Goal: Task Accomplishment & Management: Use online tool/utility

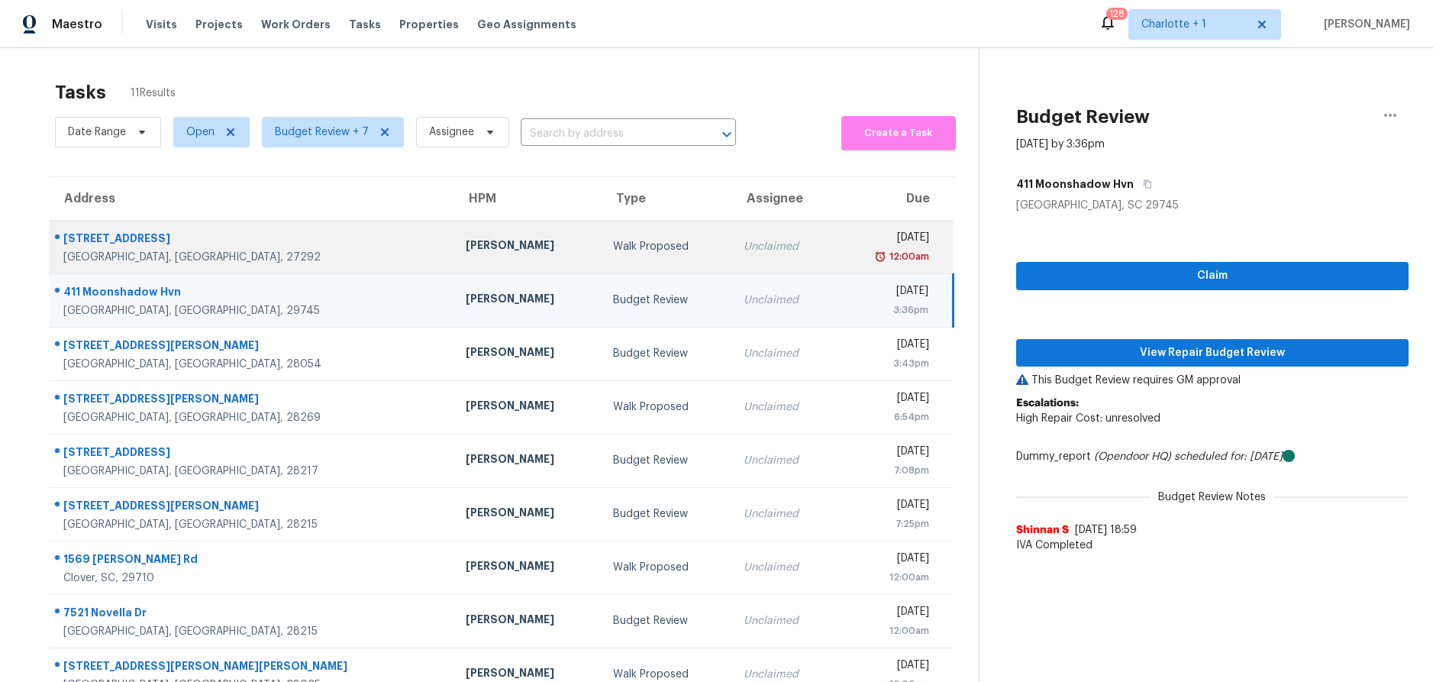
click at [453, 263] on td "[PERSON_NAME]" at bounding box center [526, 246] width 147 height 53
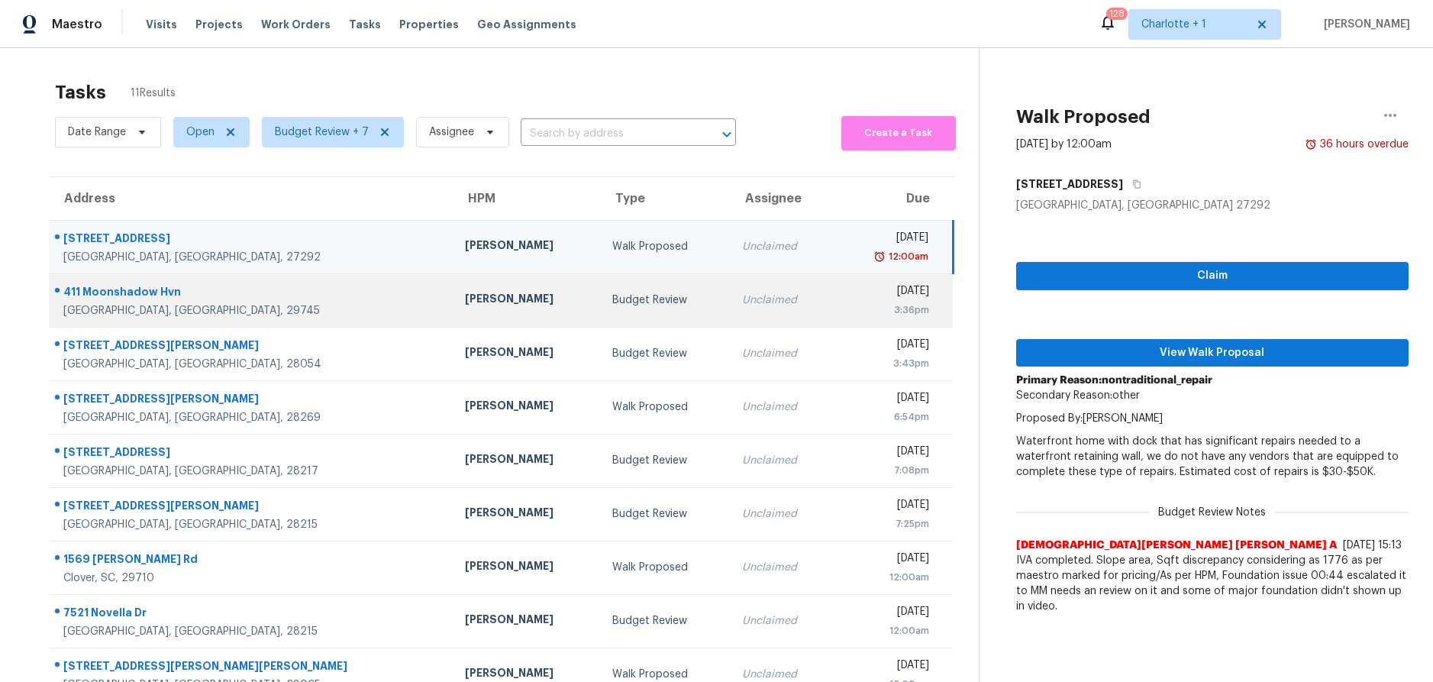
click at [465, 292] on div "[PERSON_NAME]" at bounding box center [526, 300] width 123 height 19
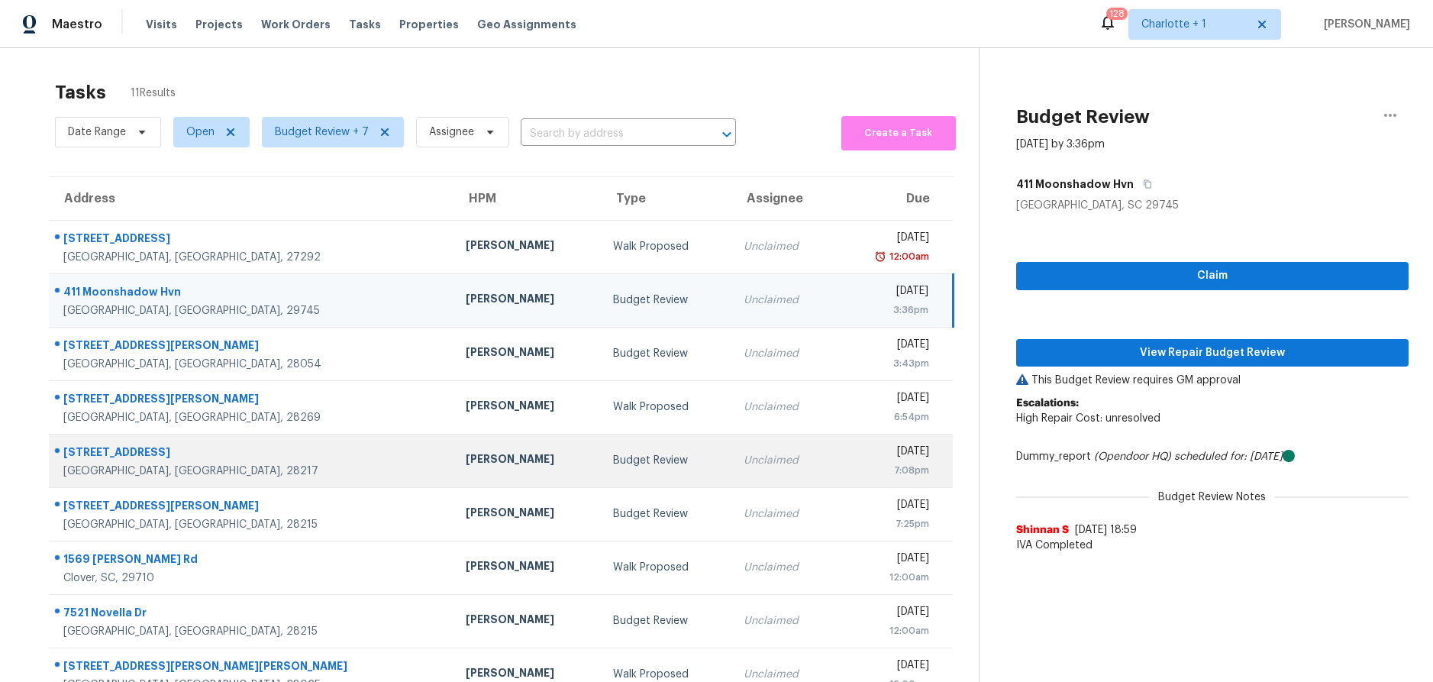
scroll to position [124, 0]
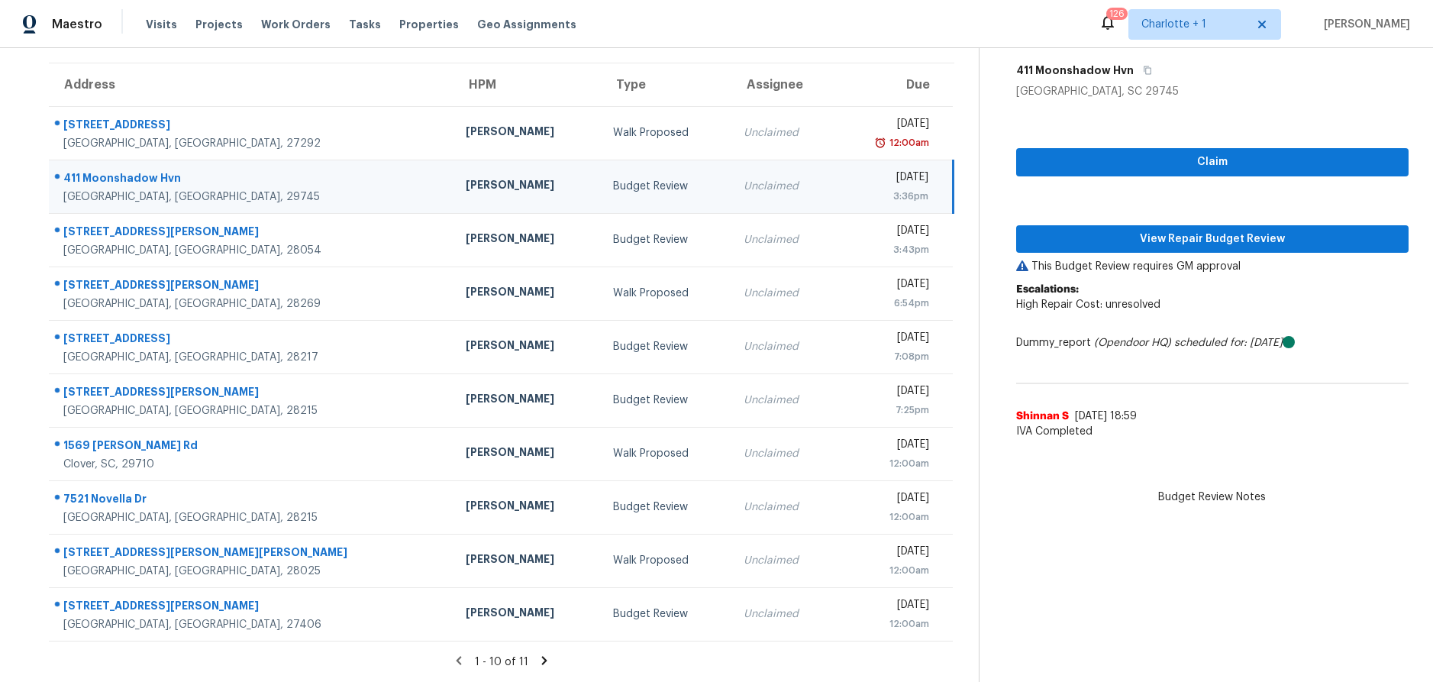
click at [466, 177] on div "[PERSON_NAME]" at bounding box center [527, 186] width 123 height 19
click at [1195, 230] on span "View Repair Budget Review" at bounding box center [1212, 239] width 368 height 19
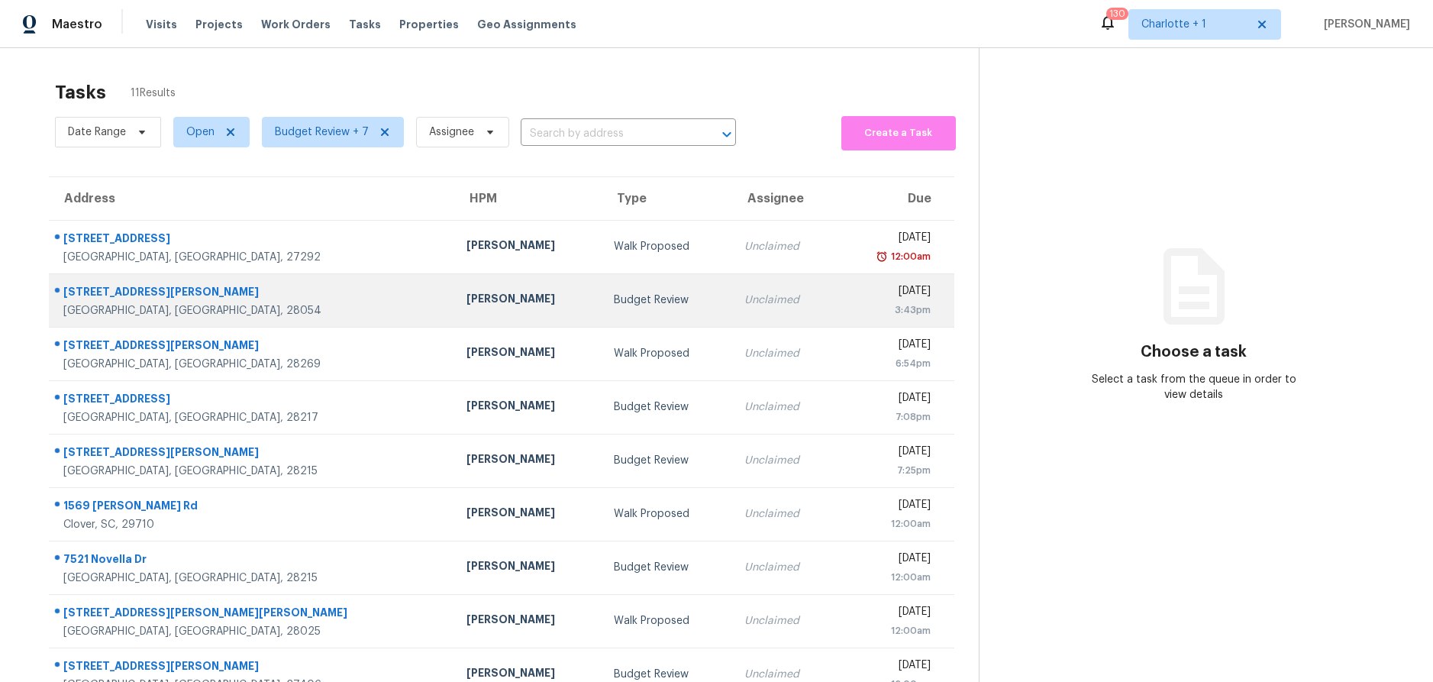
click at [256, 307] on div "Gastonia, NC, 28054" at bounding box center [252, 310] width 379 height 15
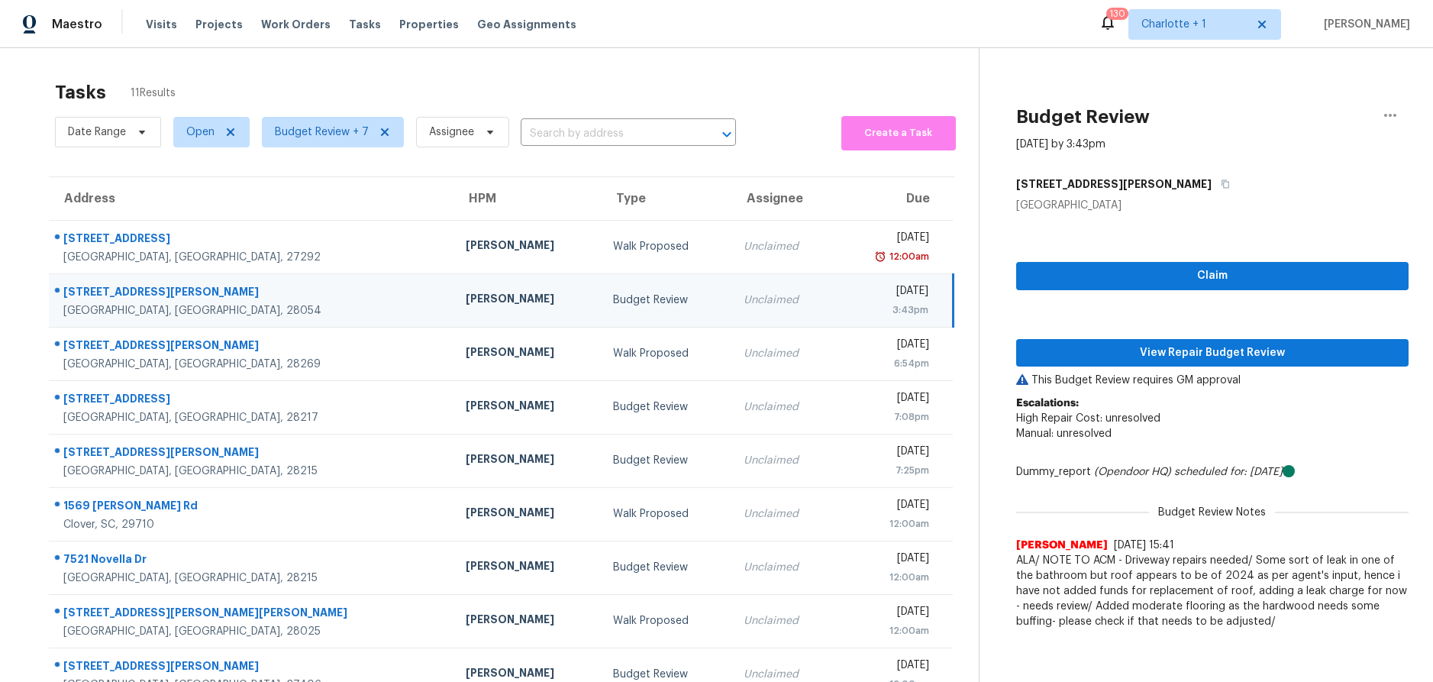
drag, startPoint x: 271, startPoint y: 297, endPoint x: 253, endPoint y: 288, distance: 19.8
click at [271, 297] on div "3024 Audrey Dr" at bounding box center [252, 293] width 378 height 19
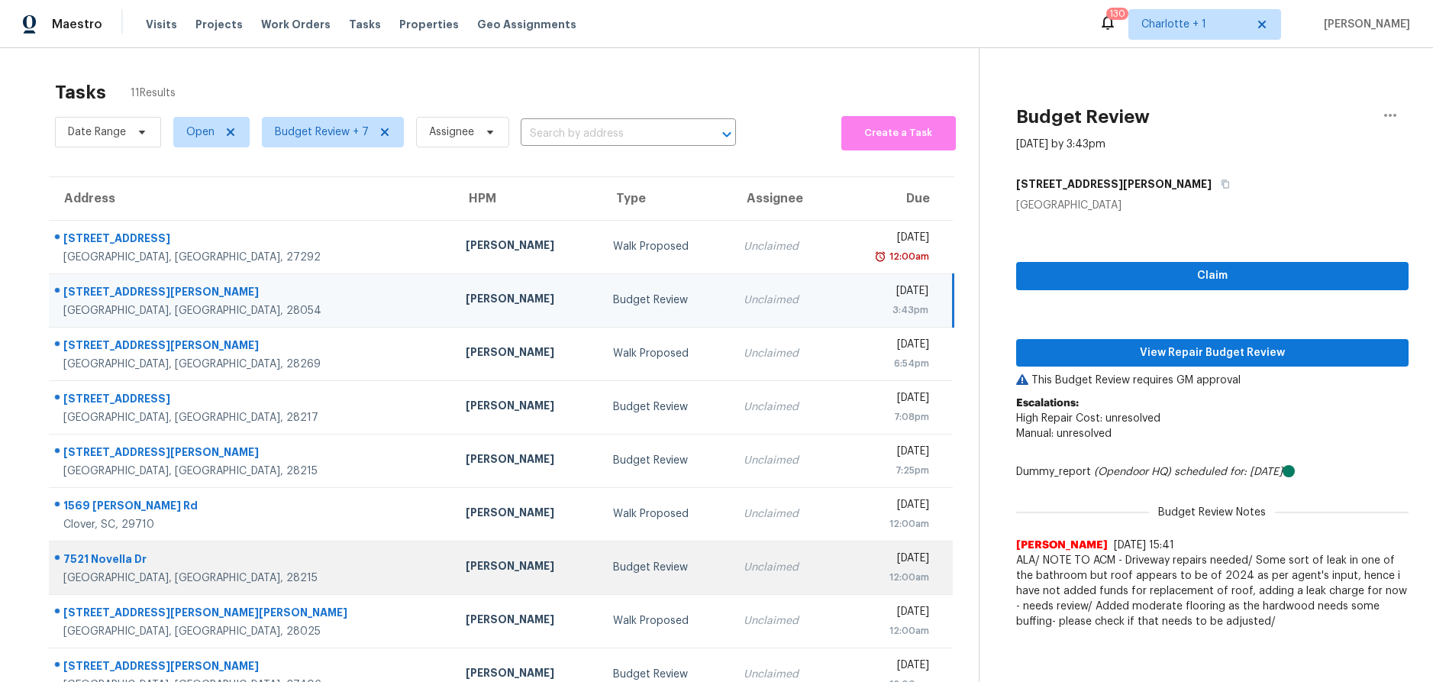
scroll to position [124, 0]
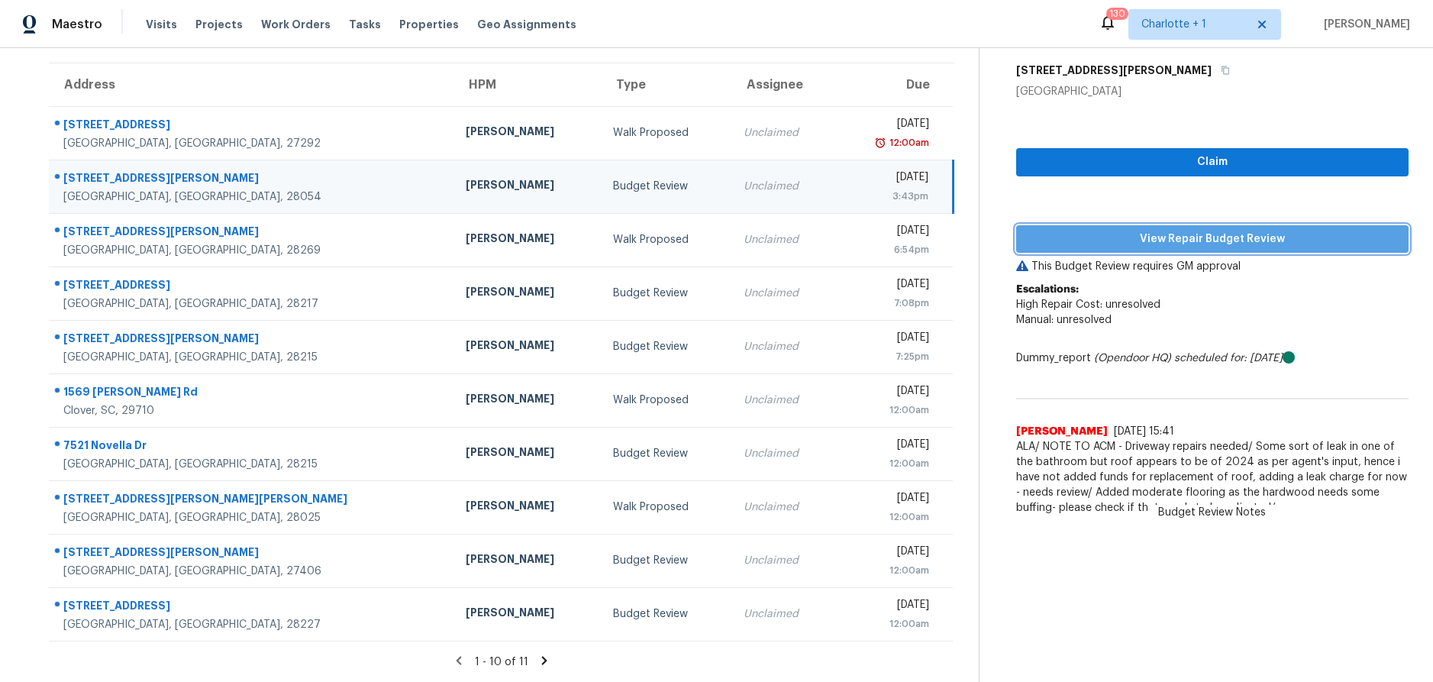
click at [1173, 239] on button "View Repair Budget Review" at bounding box center [1212, 239] width 392 height 28
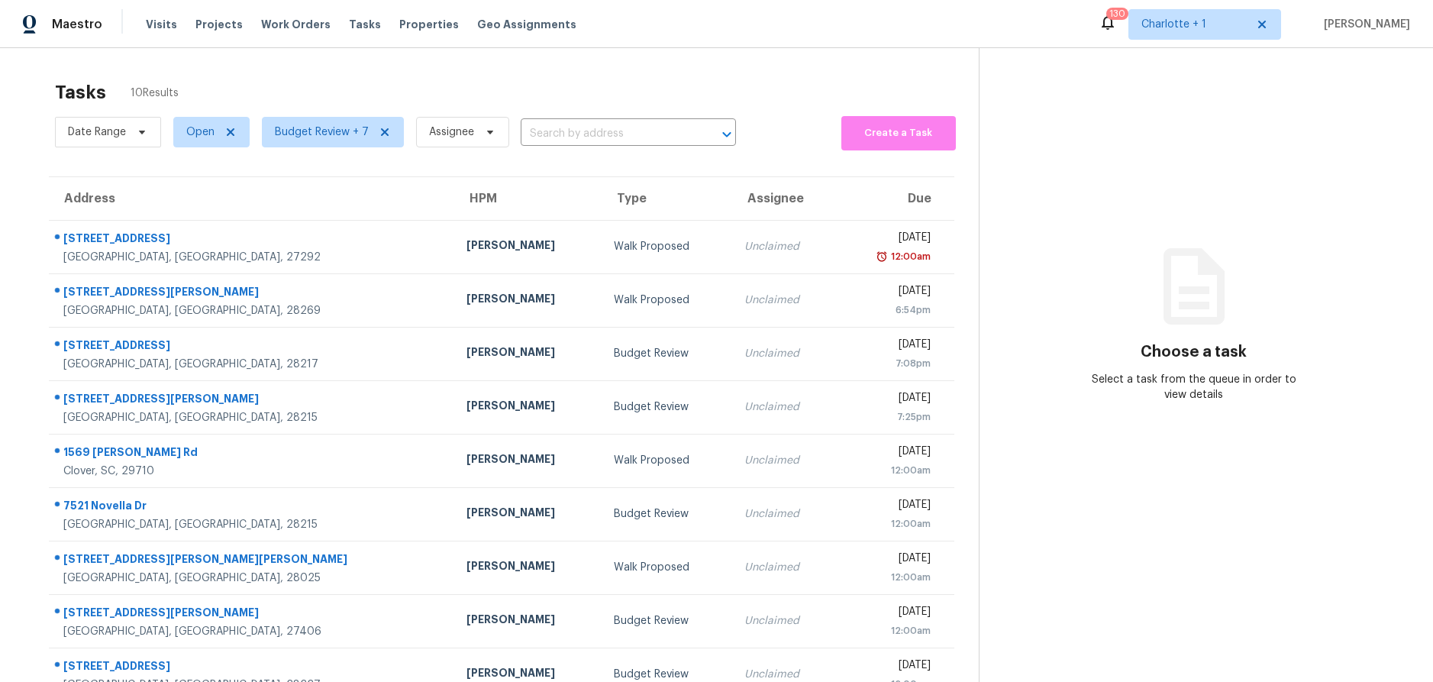
scroll to position [53, 0]
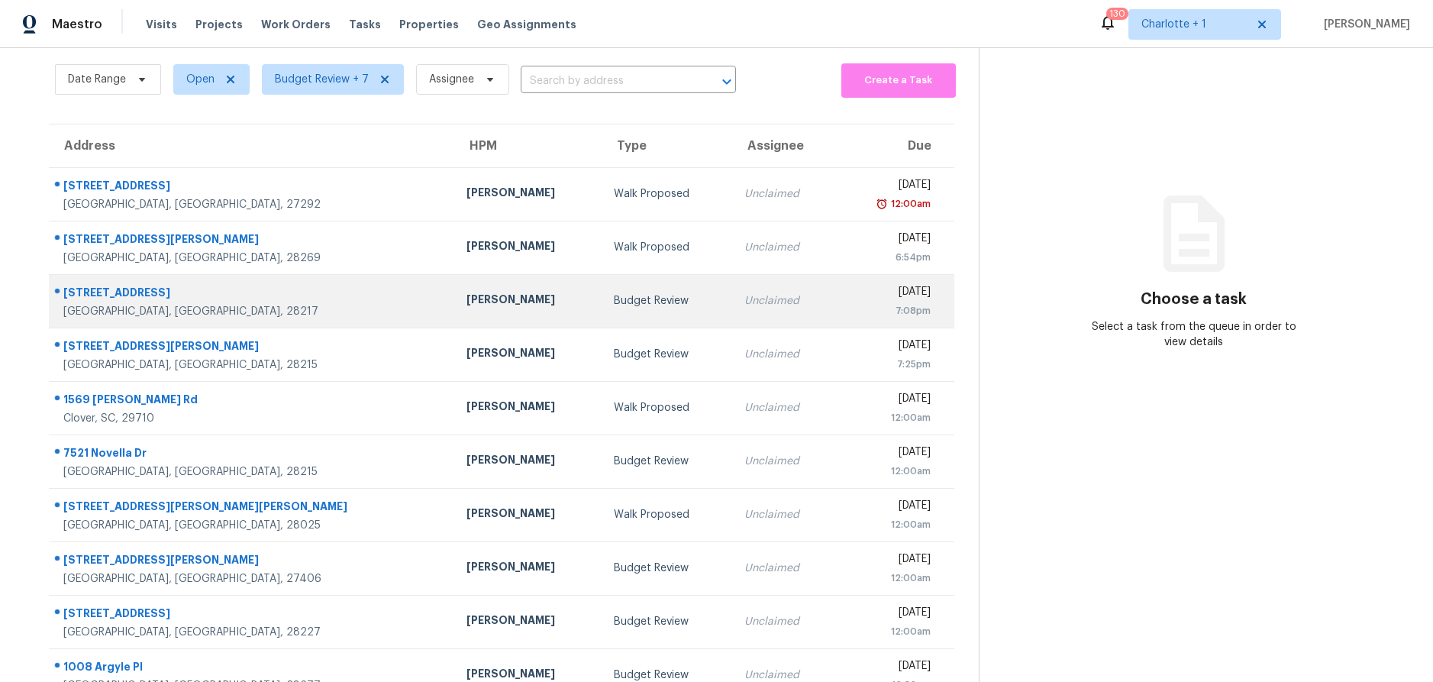
click at [311, 308] on td "7650 Bramblewood Dr Charlotte, NC, 28217" at bounding box center [251, 300] width 405 height 53
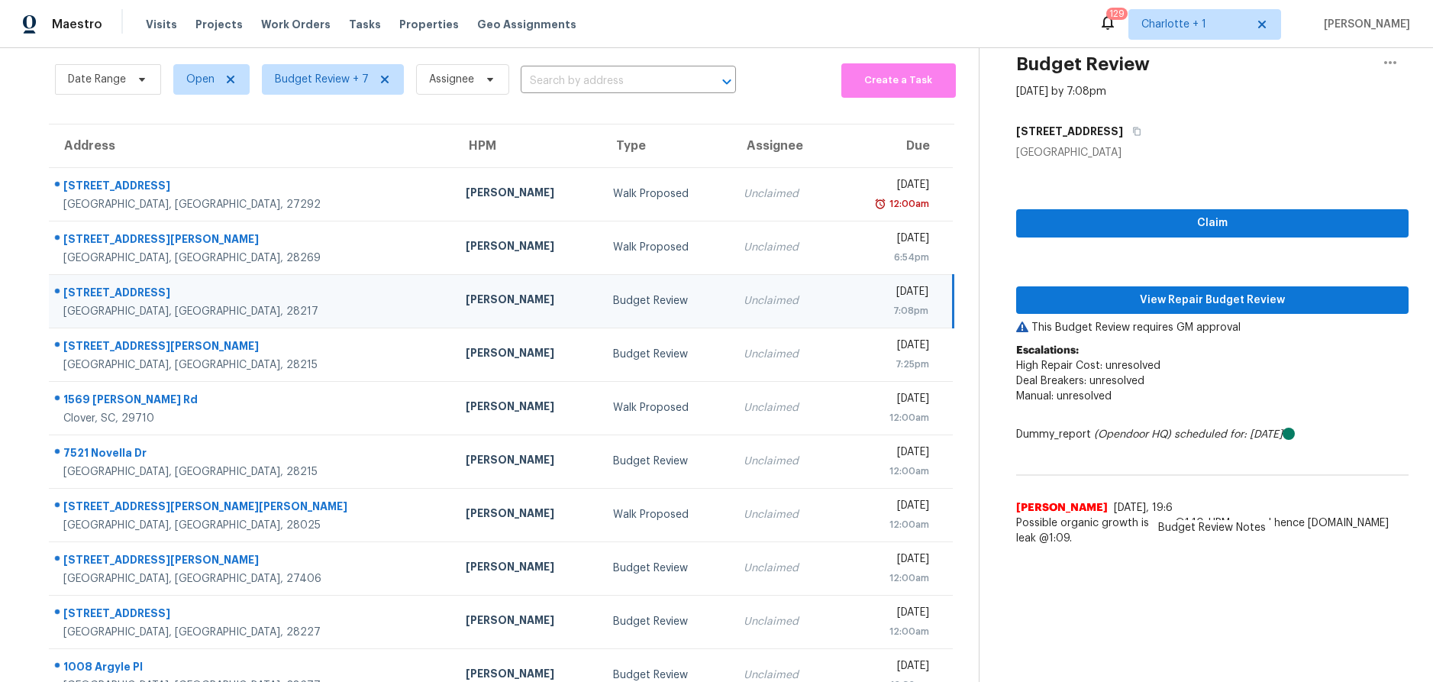
click at [223, 296] on div "[STREET_ADDRESS]" at bounding box center [252, 294] width 378 height 19
click at [1105, 298] on span "View Repair Budget Review" at bounding box center [1212, 300] width 368 height 19
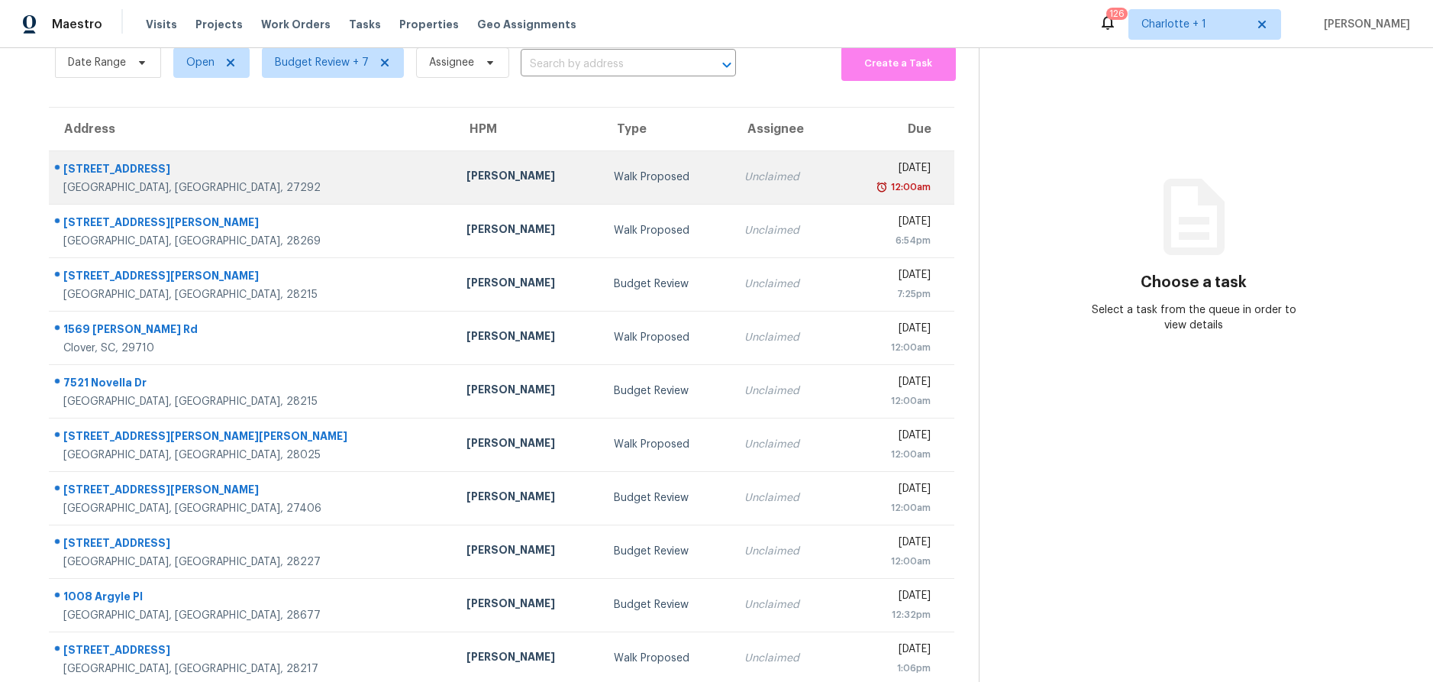
scroll to position [74, 0]
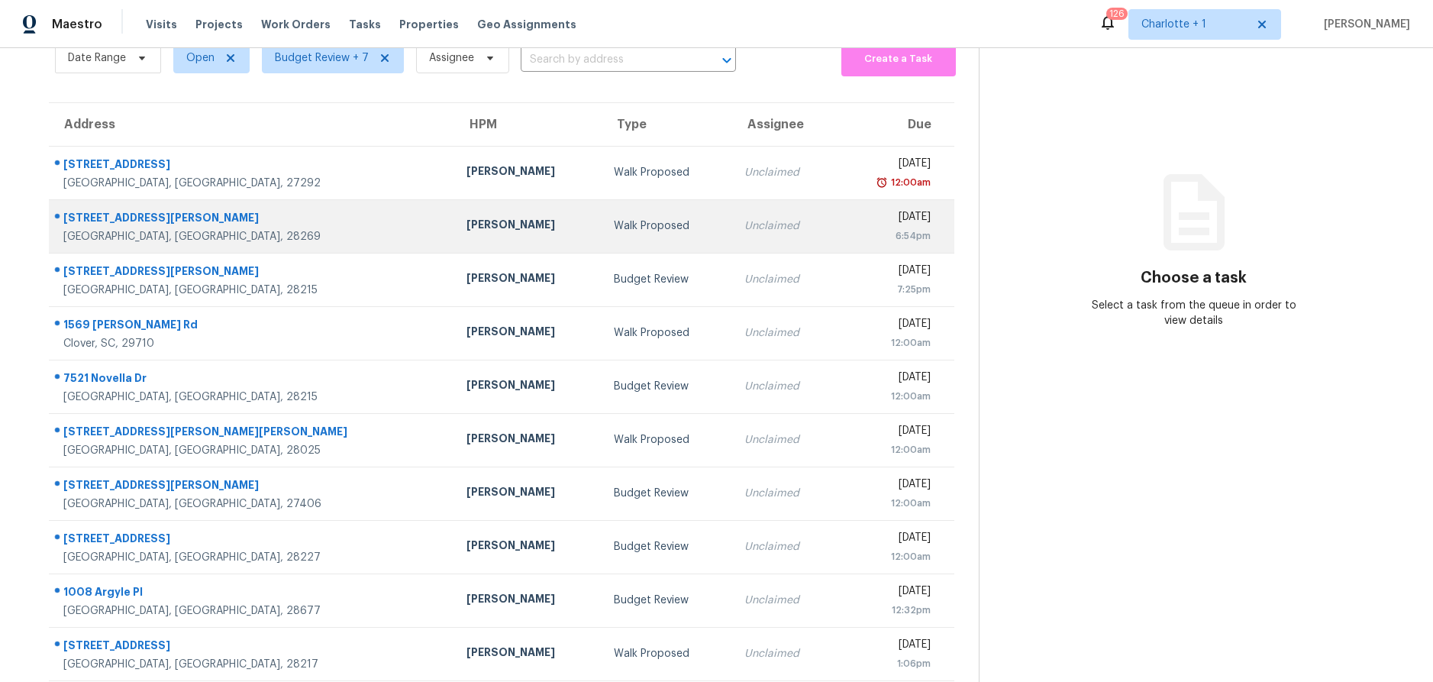
click at [226, 219] on div "[STREET_ADDRESS][PERSON_NAME]" at bounding box center [252, 219] width 379 height 19
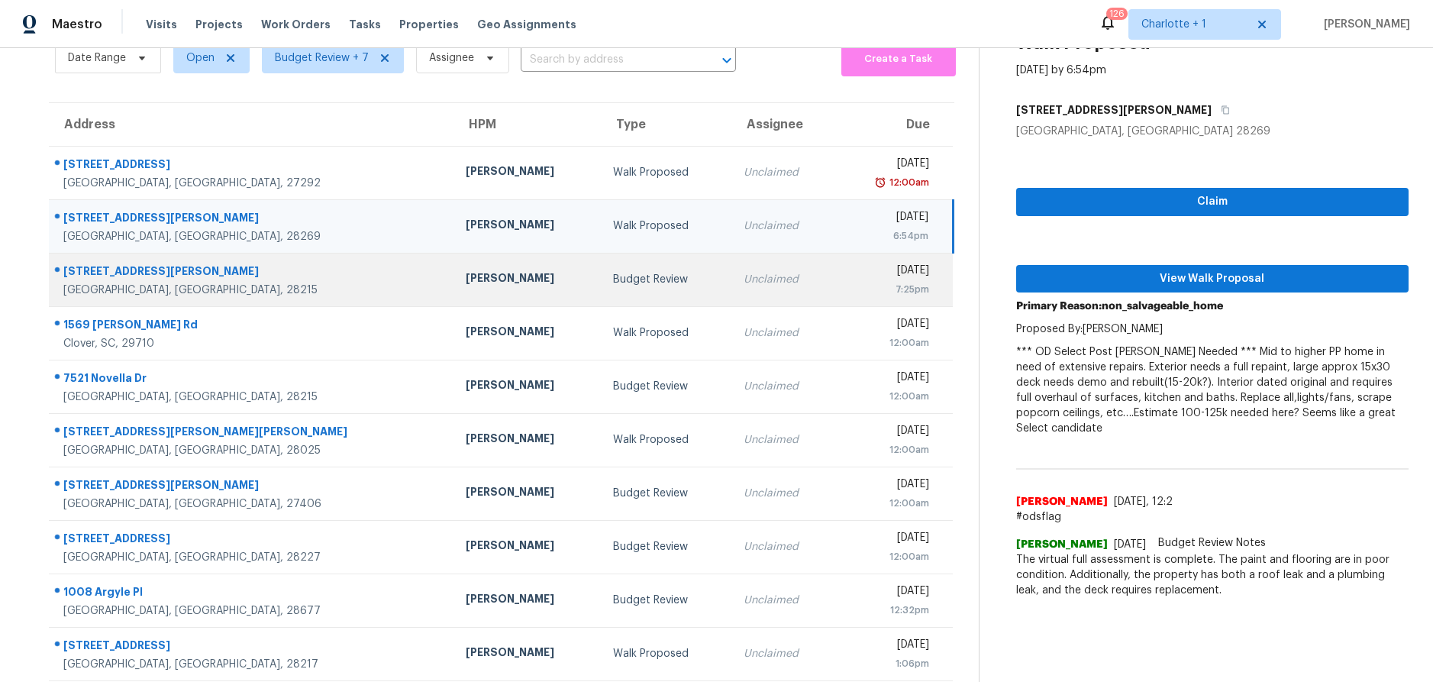
click at [311, 281] on td "311 Red Roan Pl Charlotte, NC, 28215" at bounding box center [251, 279] width 405 height 53
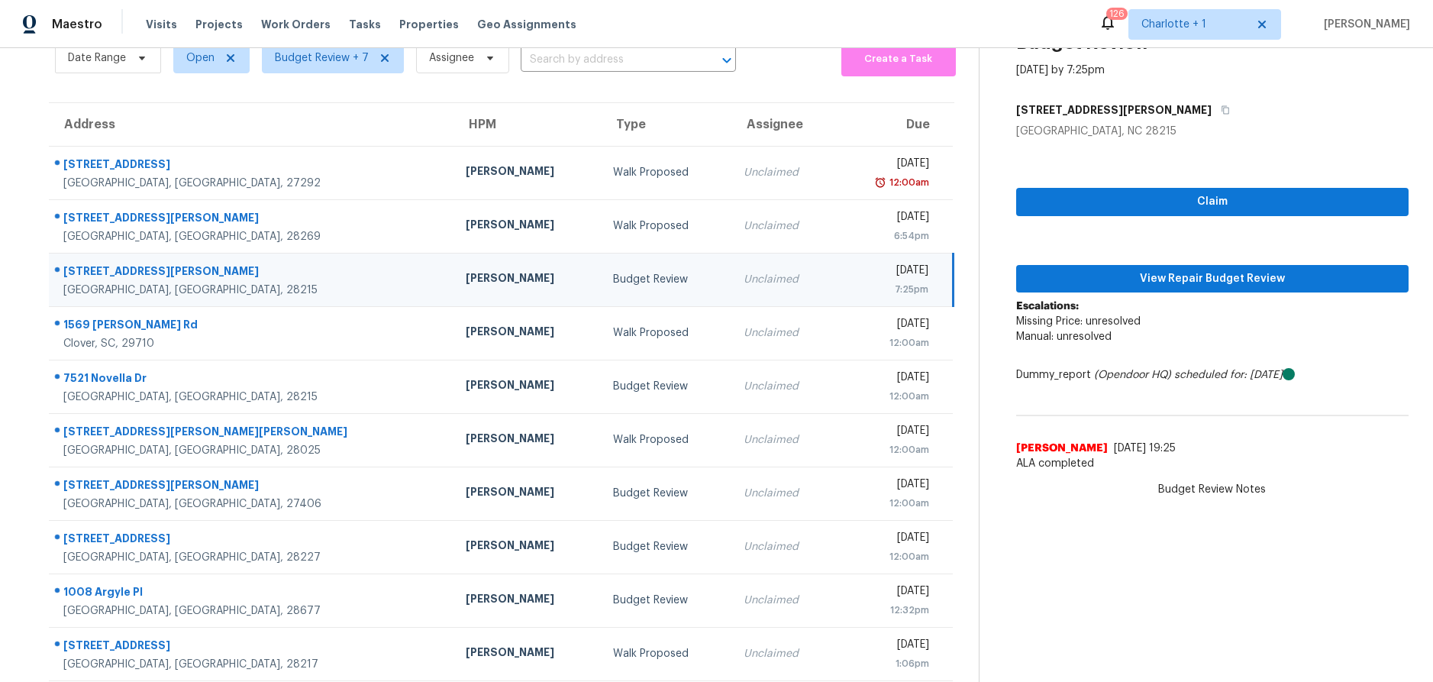
scroll to position [70, 0]
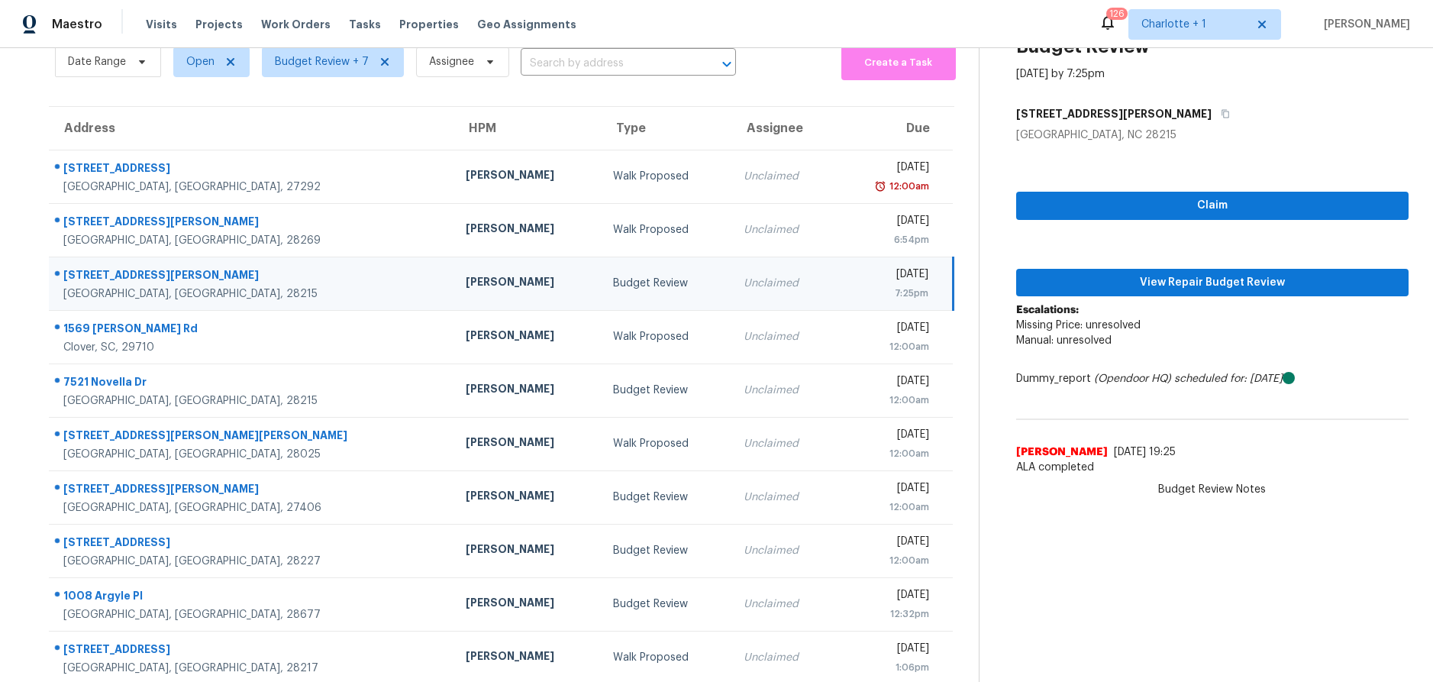
click at [297, 282] on div "311 Red Roan Pl" at bounding box center [252, 276] width 378 height 19
click at [1160, 279] on span "View Repair Budget Review" at bounding box center [1212, 282] width 368 height 19
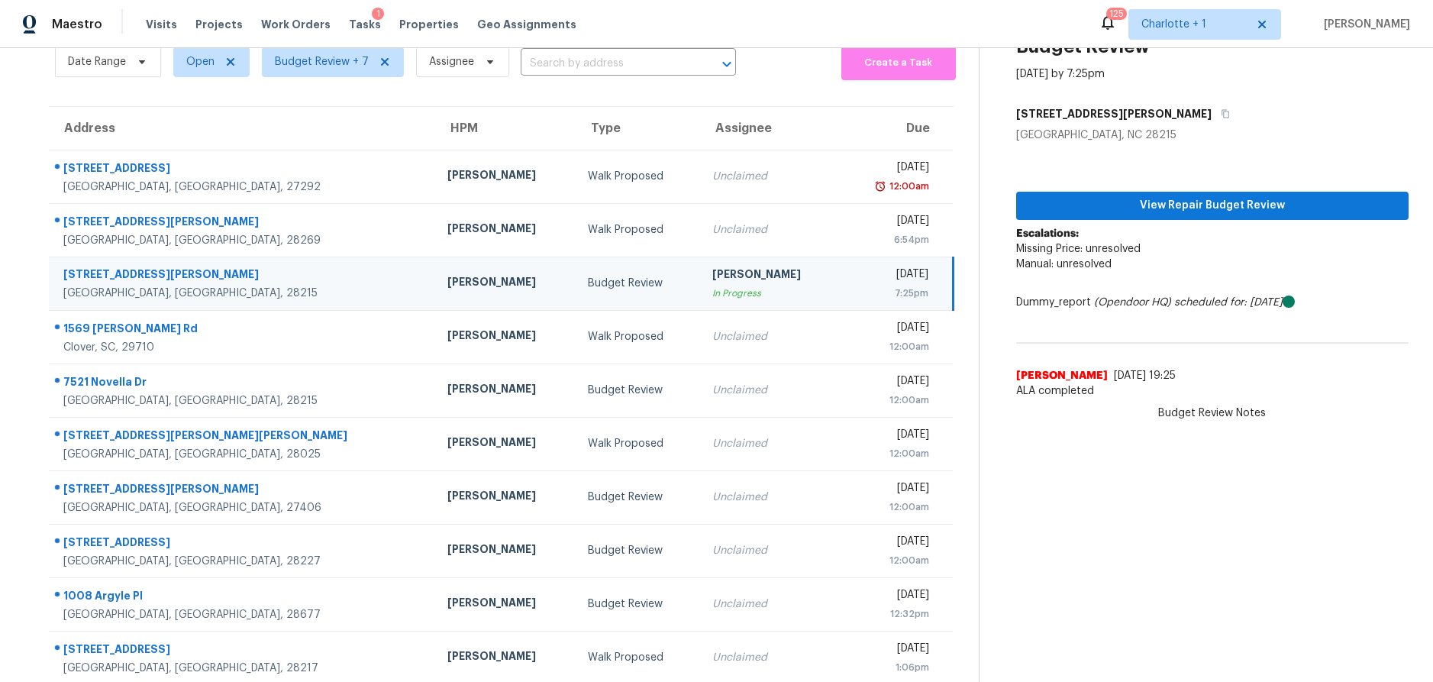
click at [298, 271] on div "311 Red Roan Pl" at bounding box center [243, 275] width 360 height 19
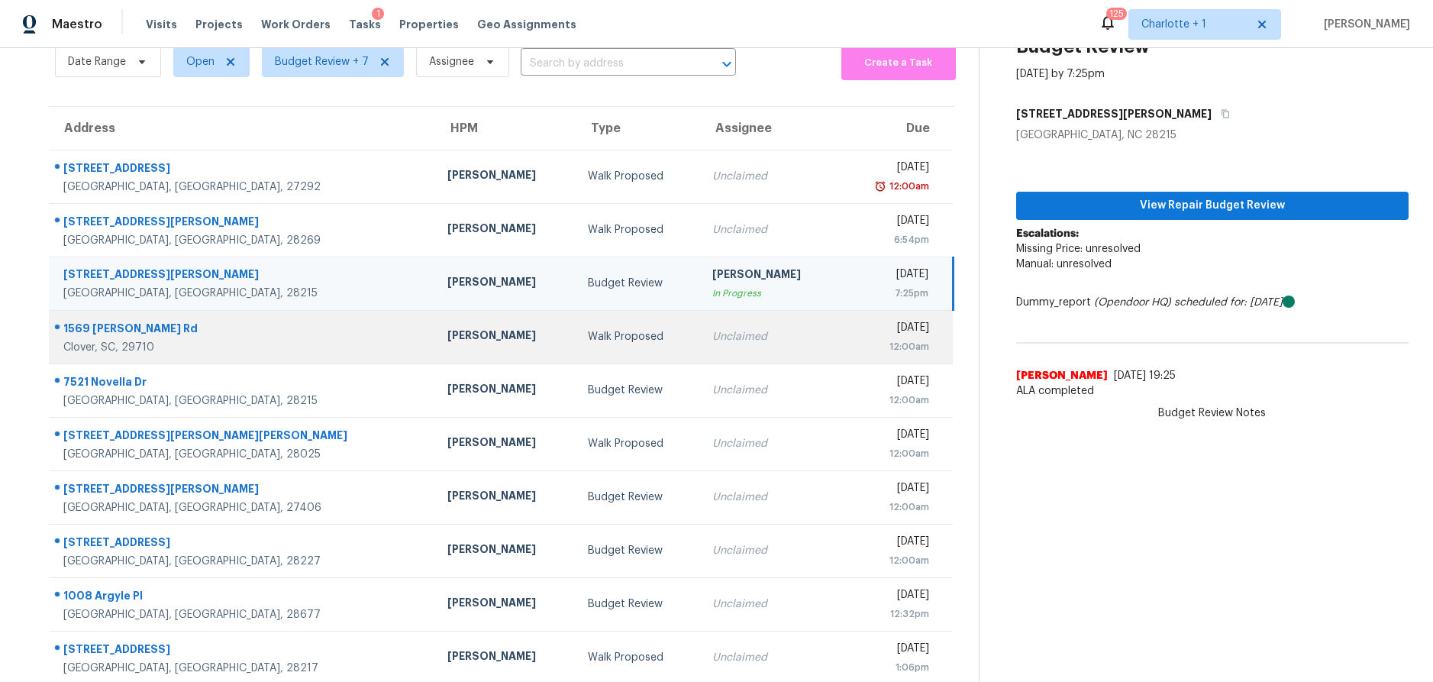
click at [588, 338] on div "Walk Proposed" at bounding box center [638, 336] width 100 height 15
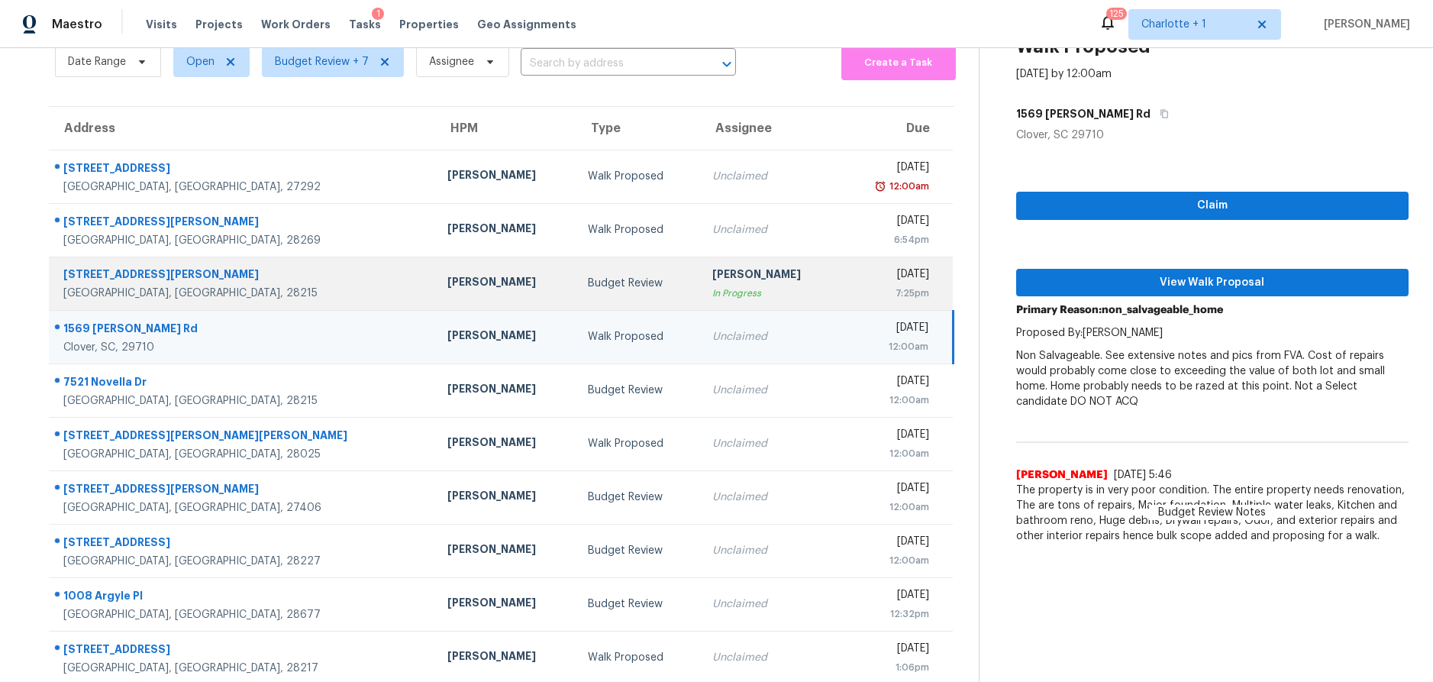
click at [447, 287] on div "Jason Bouque" at bounding box center [505, 283] width 116 height 19
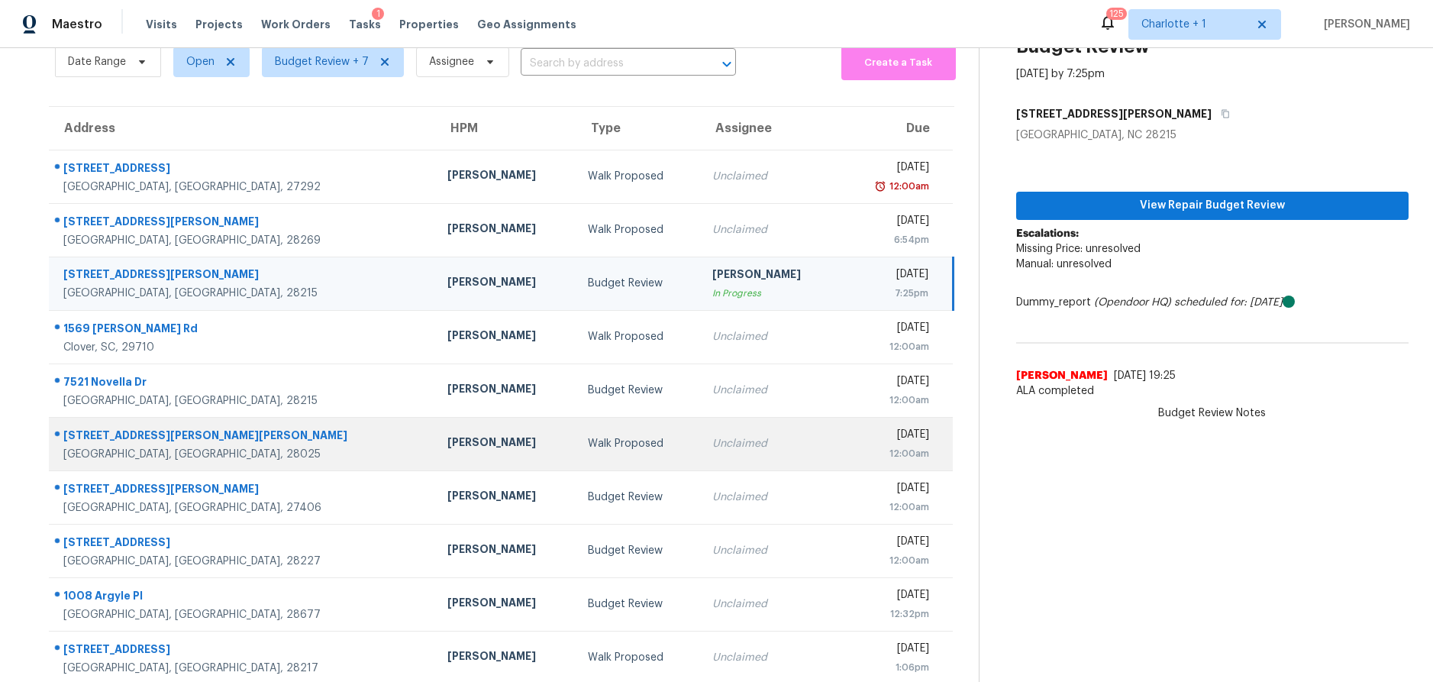
scroll to position [96, 0]
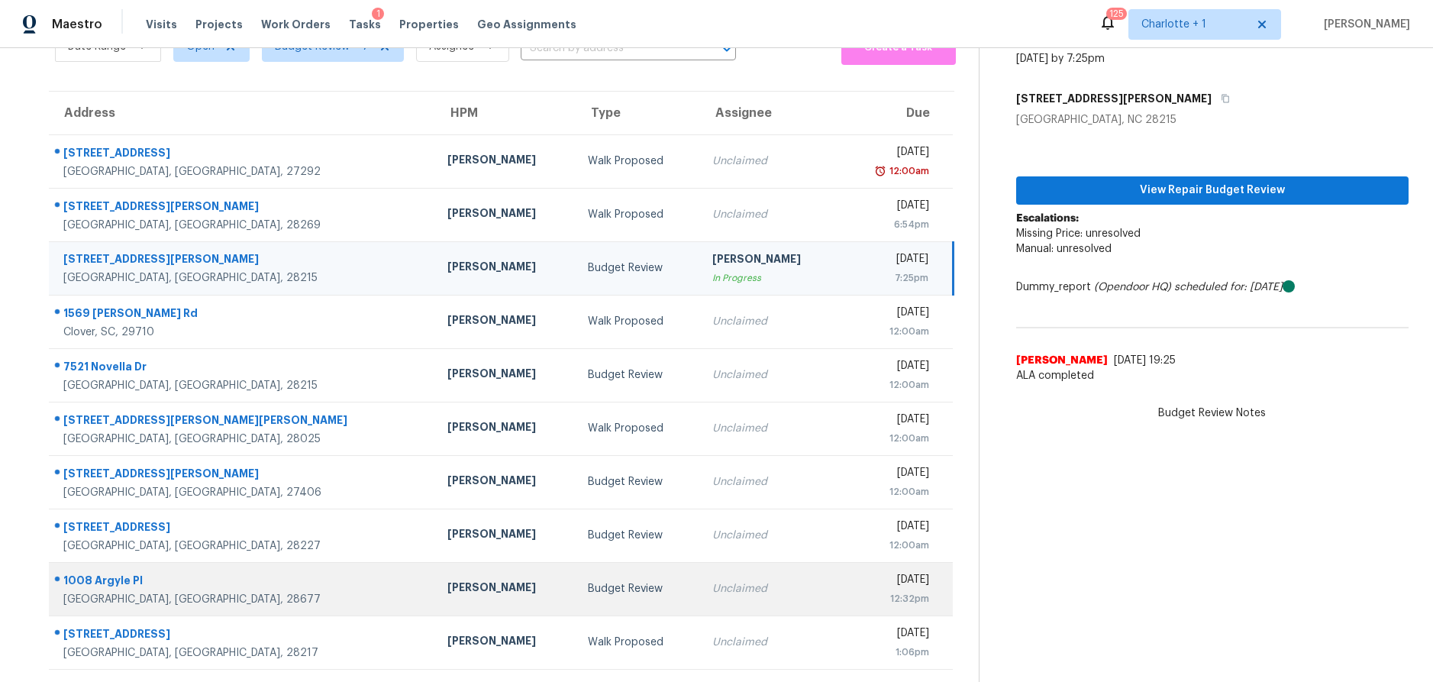
click at [435, 563] on td "Greg Janiak" at bounding box center [505, 588] width 140 height 53
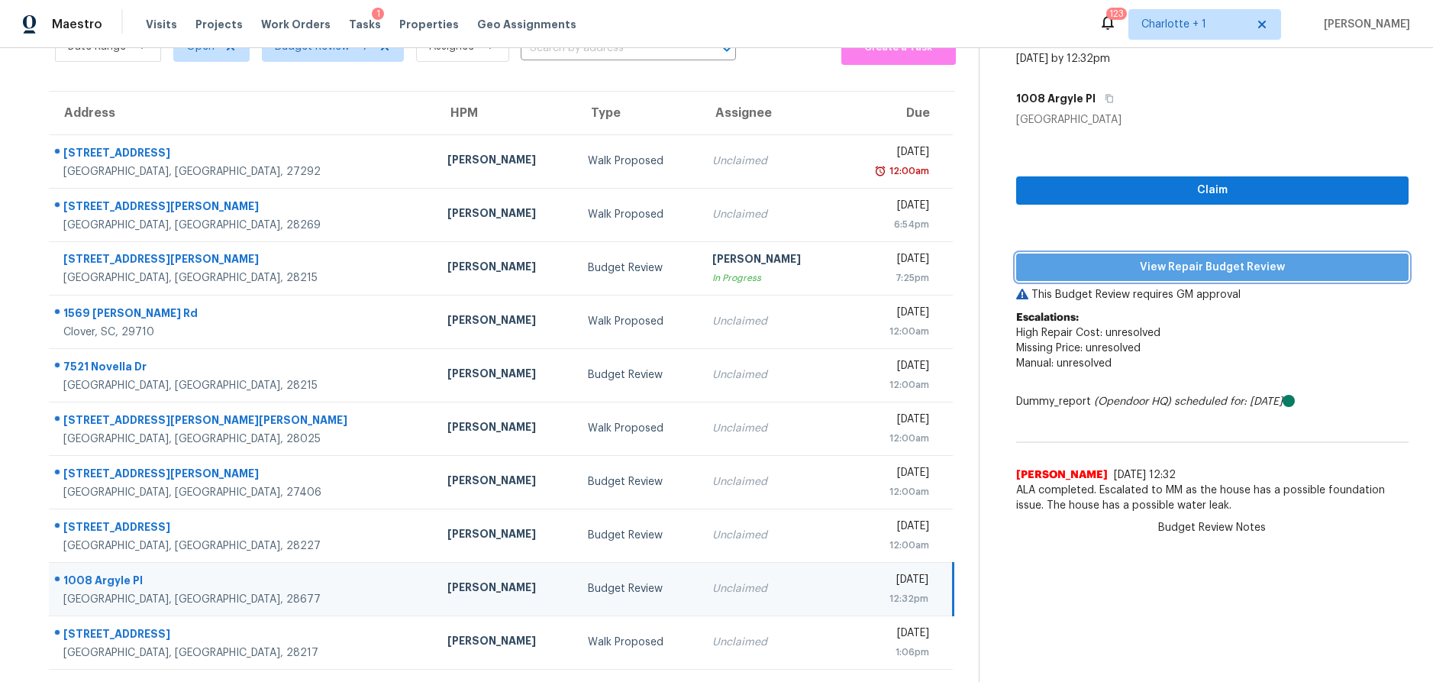
click at [1195, 258] on span "View Repair Budget Review" at bounding box center [1212, 267] width 368 height 19
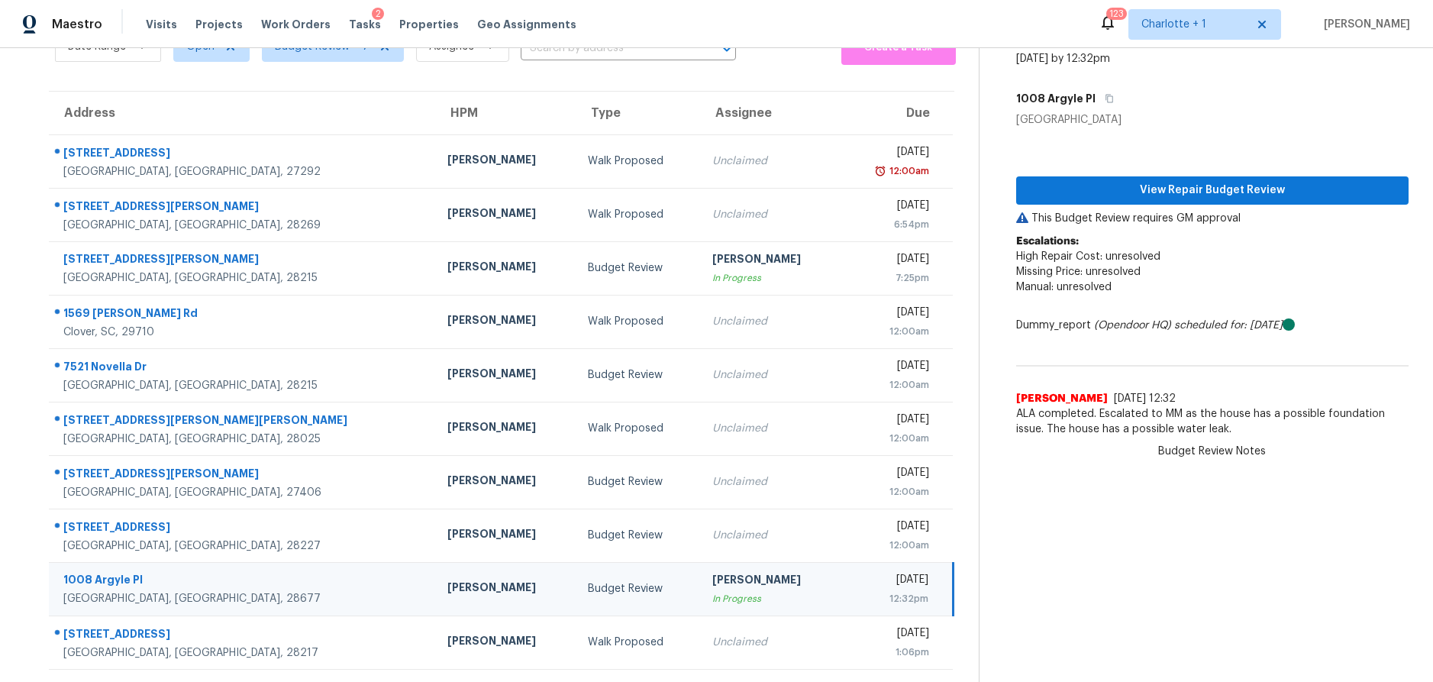
click at [852, 573] on div "Thu, Oct 16th 2025" at bounding box center [890, 581] width 76 height 19
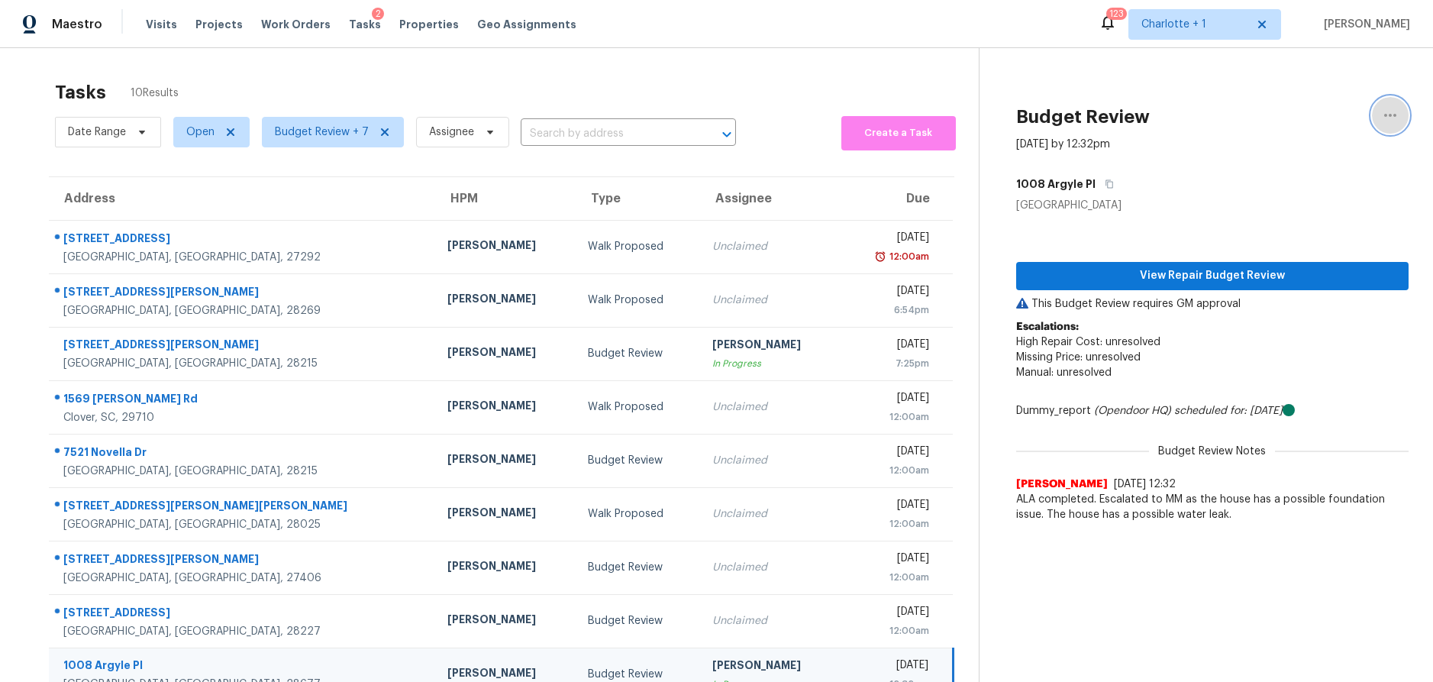
click at [1381, 121] on icon "button" at bounding box center [1390, 115] width 18 height 18
click at [1251, 123] on div "Unclaim this task" at bounding box center [1291, 118] width 119 height 15
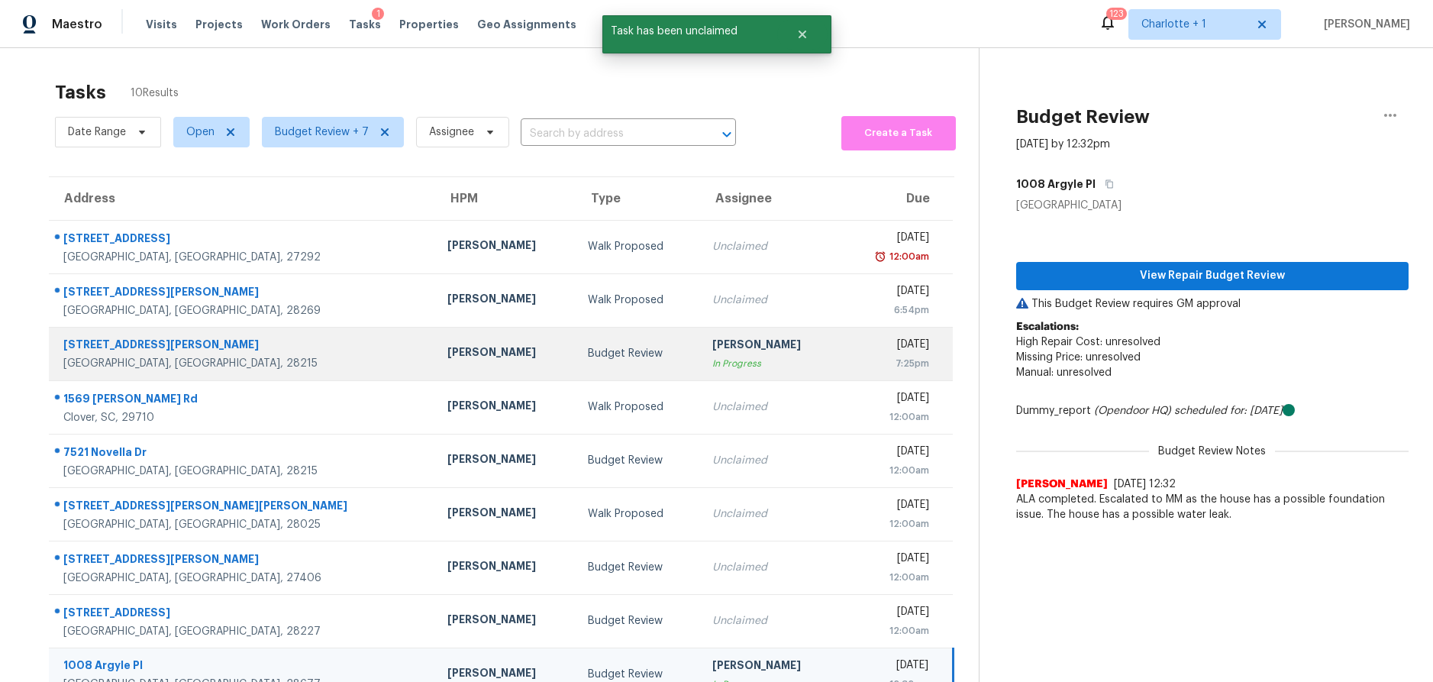
click at [447, 347] on div "Jason Bouque" at bounding box center [505, 353] width 116 height 19
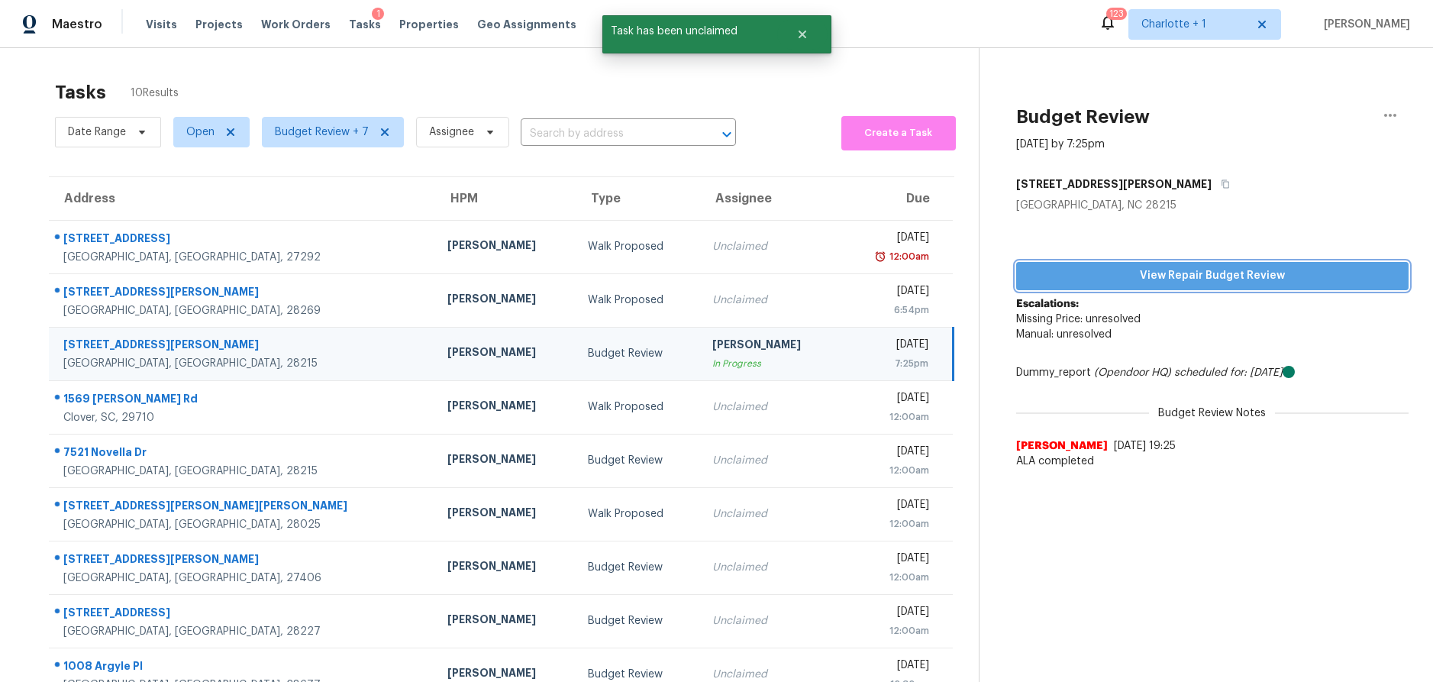
click at [1149, 283] on span "View Repair Budget Review" at bounding box center [1212, 275] width 368 height 19
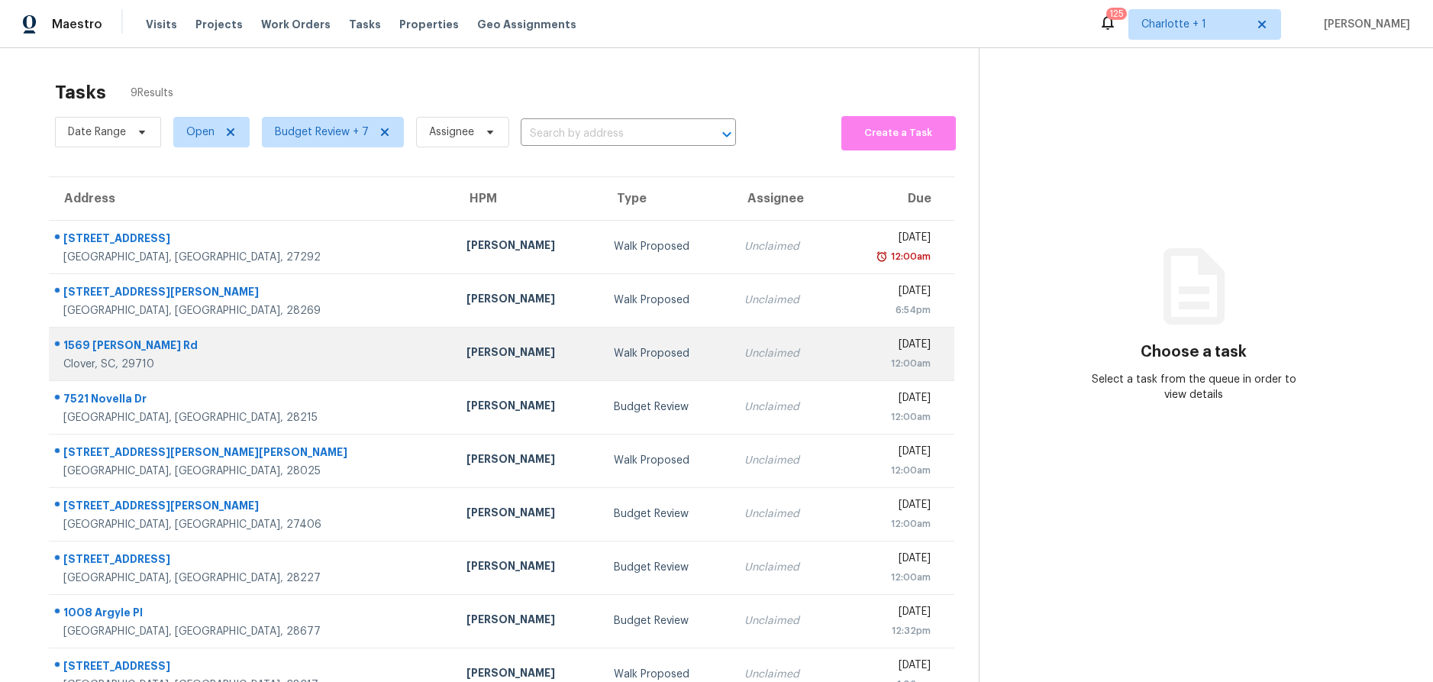
click at [458, 357] on td "[PERSON_NAME]" at bounding box center [527, 353] width 147 height 53
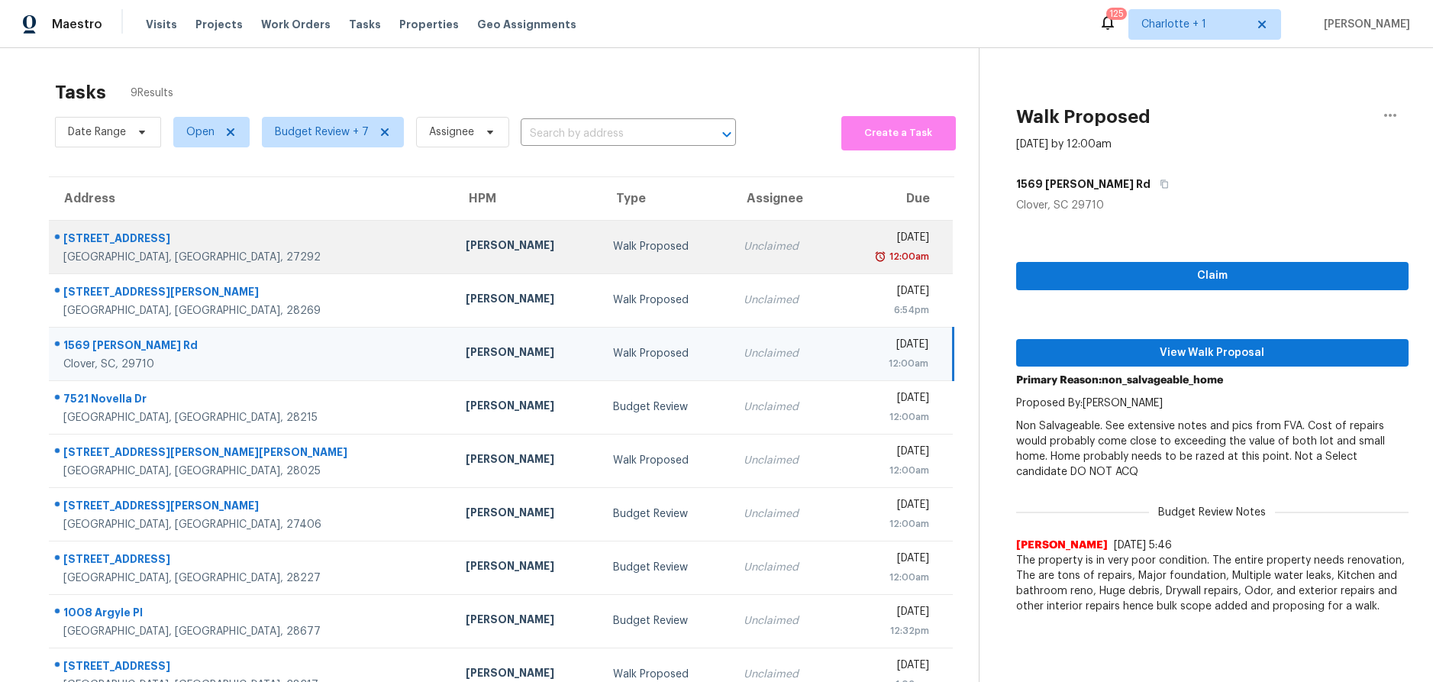
click at [613, 250] on div "Walk Proposed" at bounding box center [666, 246] width 106 height 15
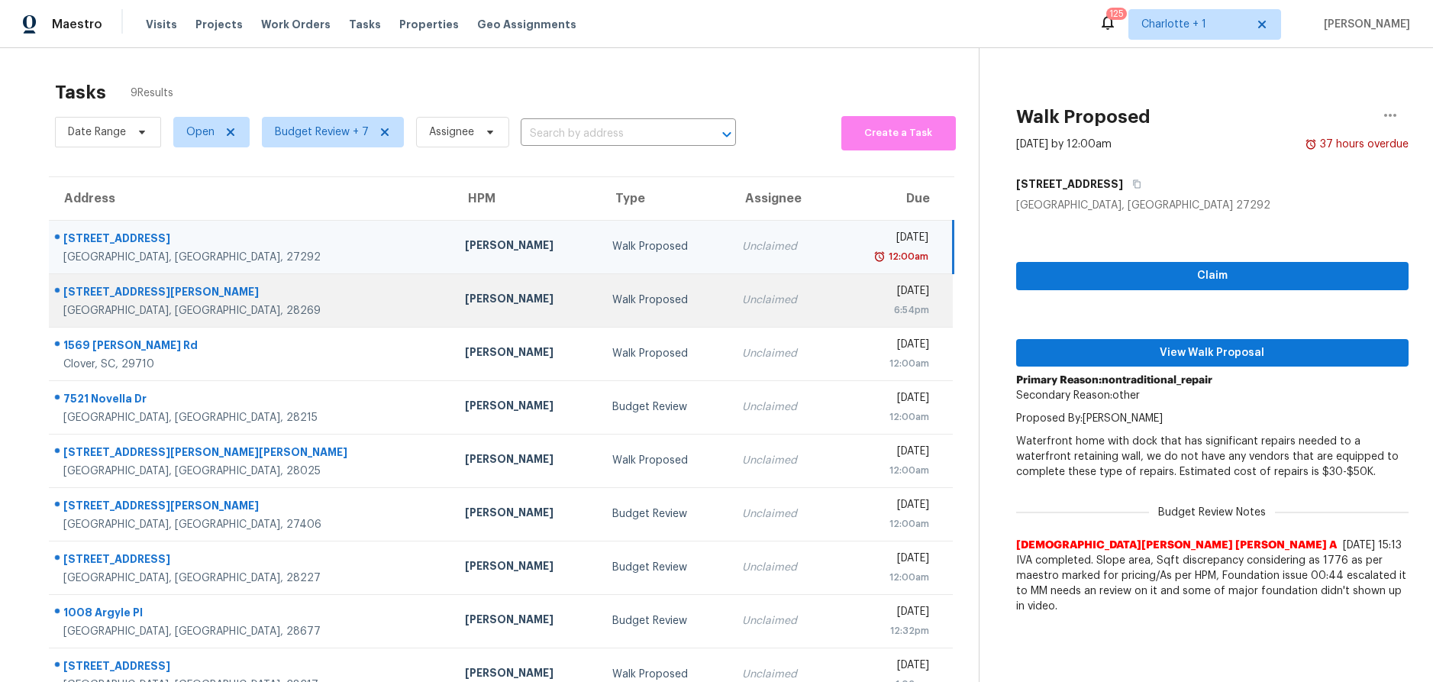
click at [612, 293] on div "Walk Proposed" at bounding box center [664, 299] width 105 height 15
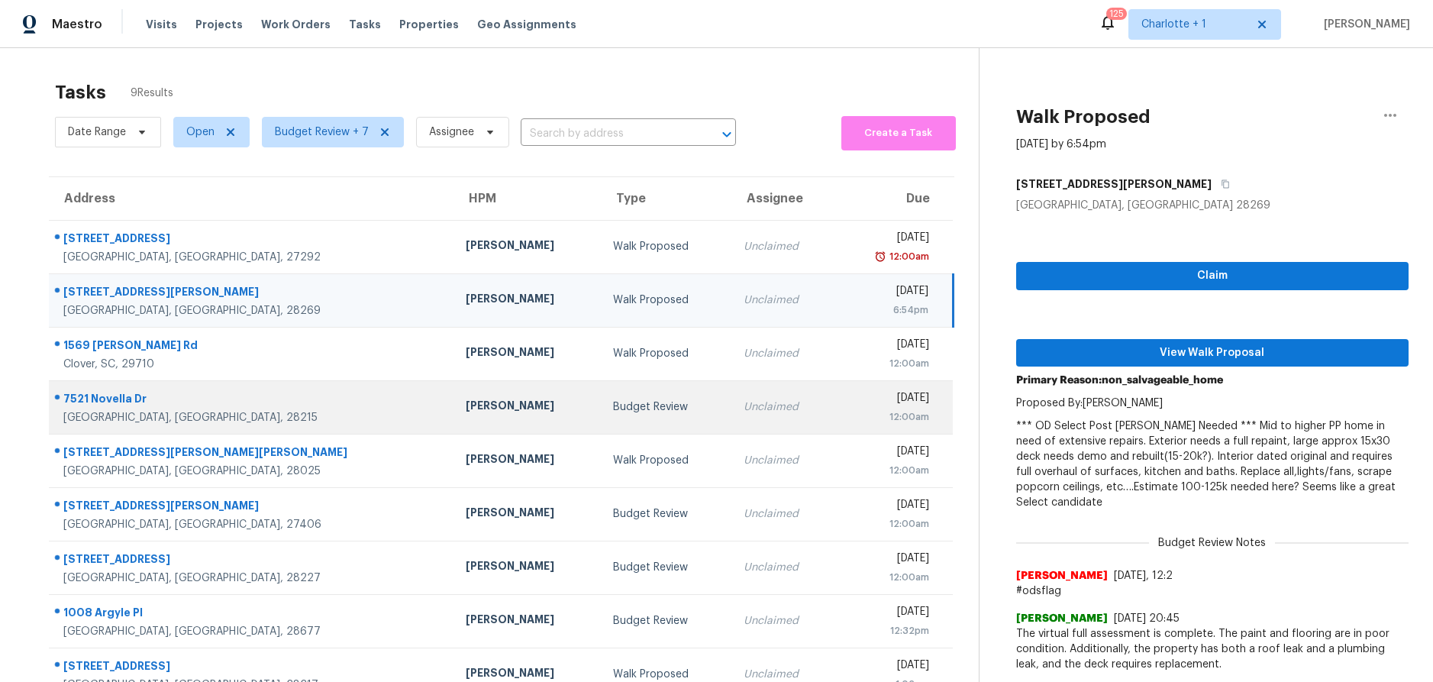
click at [466, 412] on div "[PERSON_NAME]" at bounding box center [527, 407] width 123 height 19
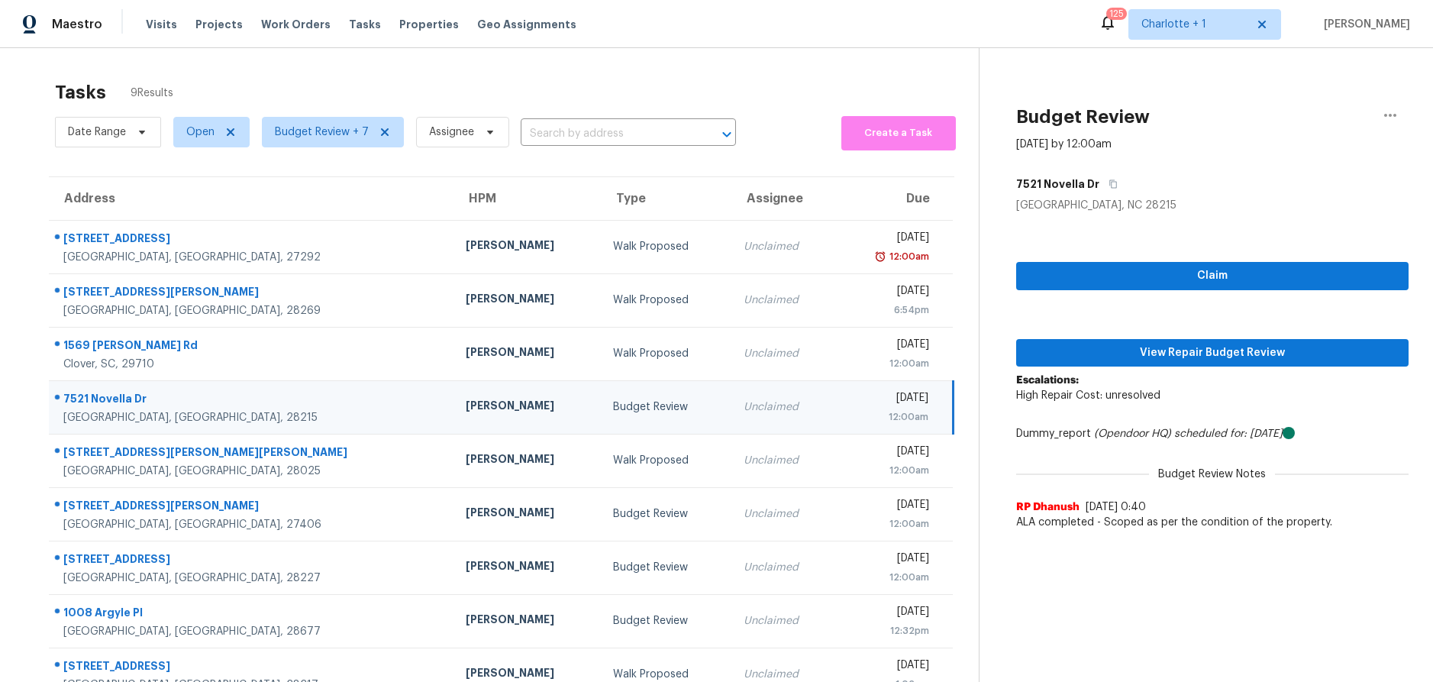
click at [304, 410] on td "7521 Novella Dr Charlotte, NC, 28215" at bounding box center [251, 406] width 405 height 53
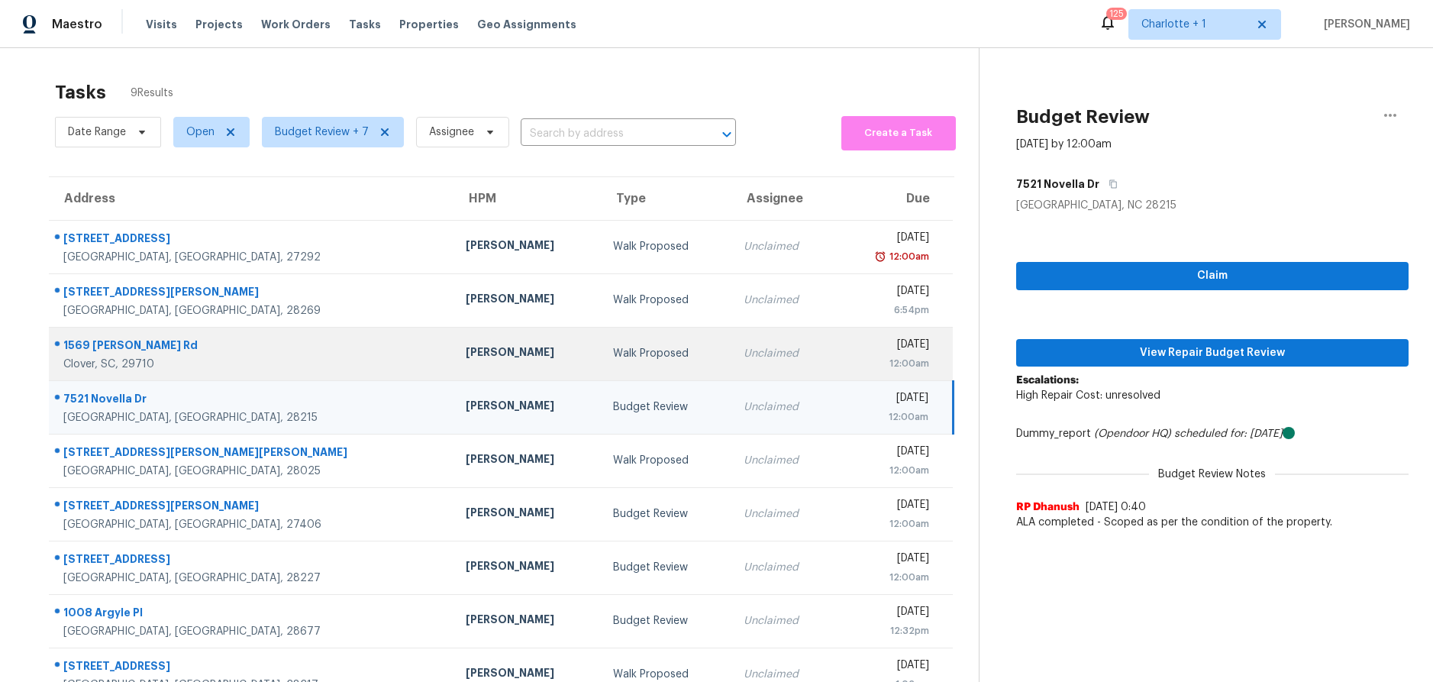
click at [289, 363] on div "Clover, SC, 29710" at bounding box center [252, 364] width 378 height 15
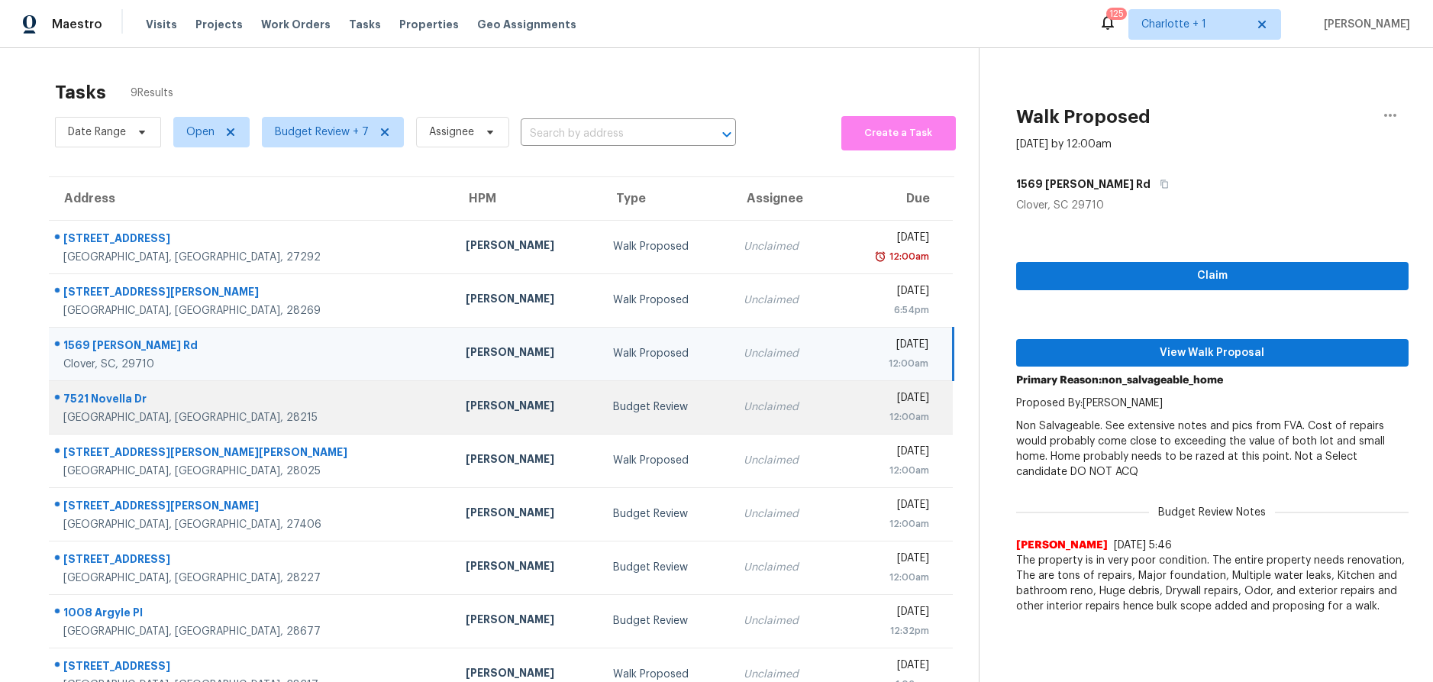
click at [453, 420] on td "[PERSON_NAME]" at bounding box center [526, 406] width 147 height 53
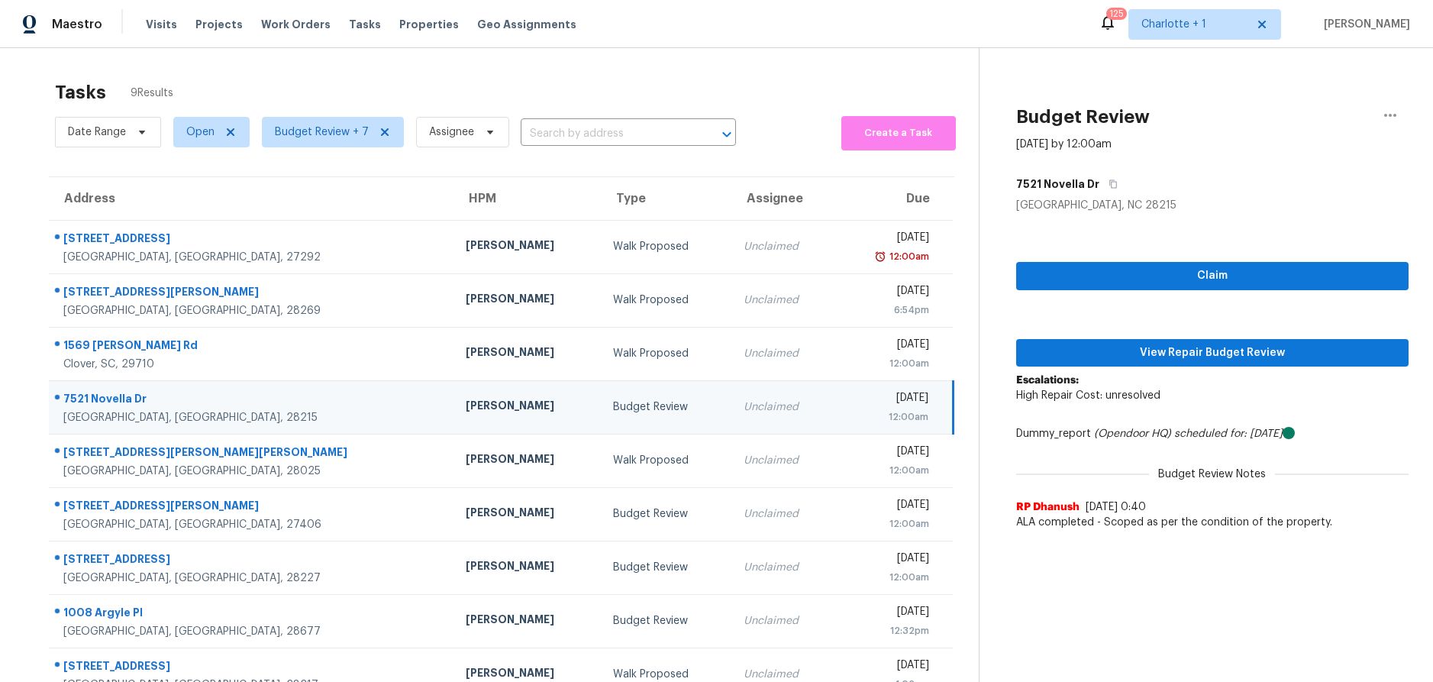
click at [857, 411] on div "12:00am" at bounding box center [888, 416] width 82 height 15
click at [1125, 353] on span "View Repair Budget Review" at bounding box center [1212, 353] width 368 height 19
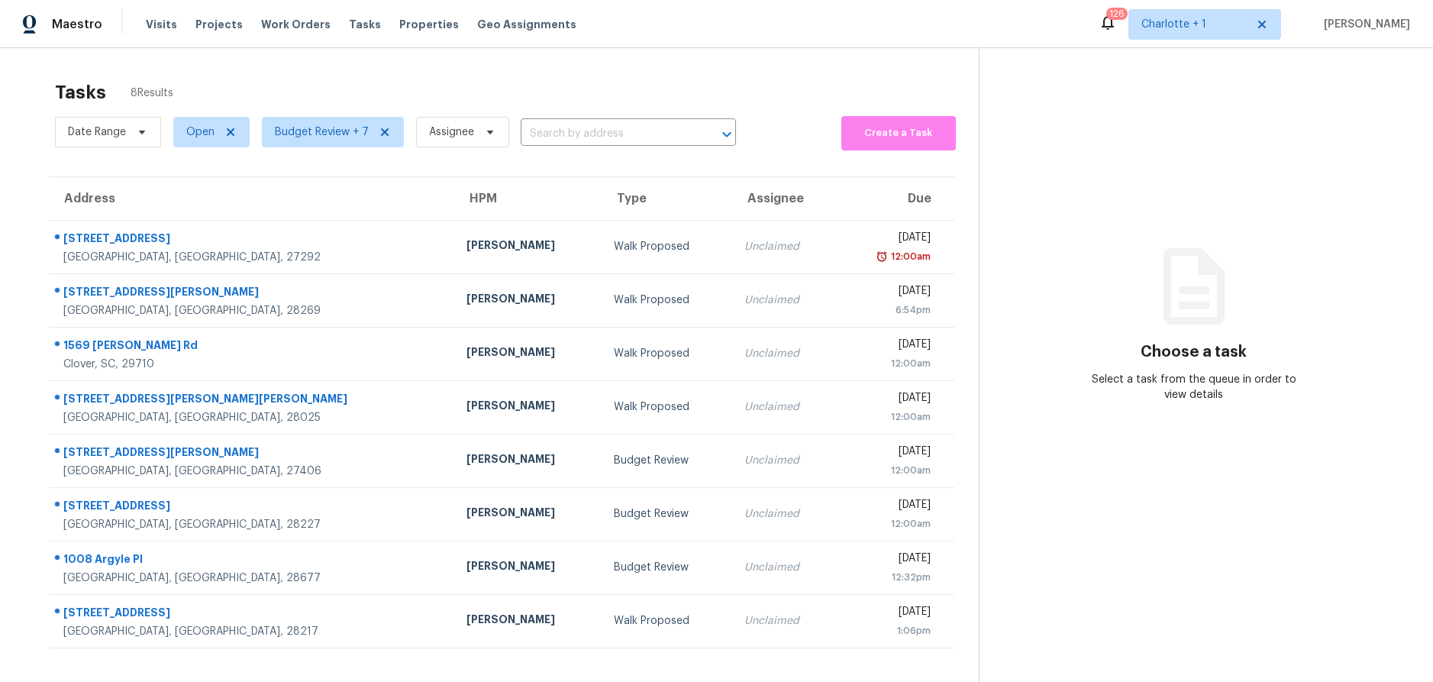
click at [331, 78] on div "Tasks 8 Results" at bounding box center [517, 93] width 924 height 40
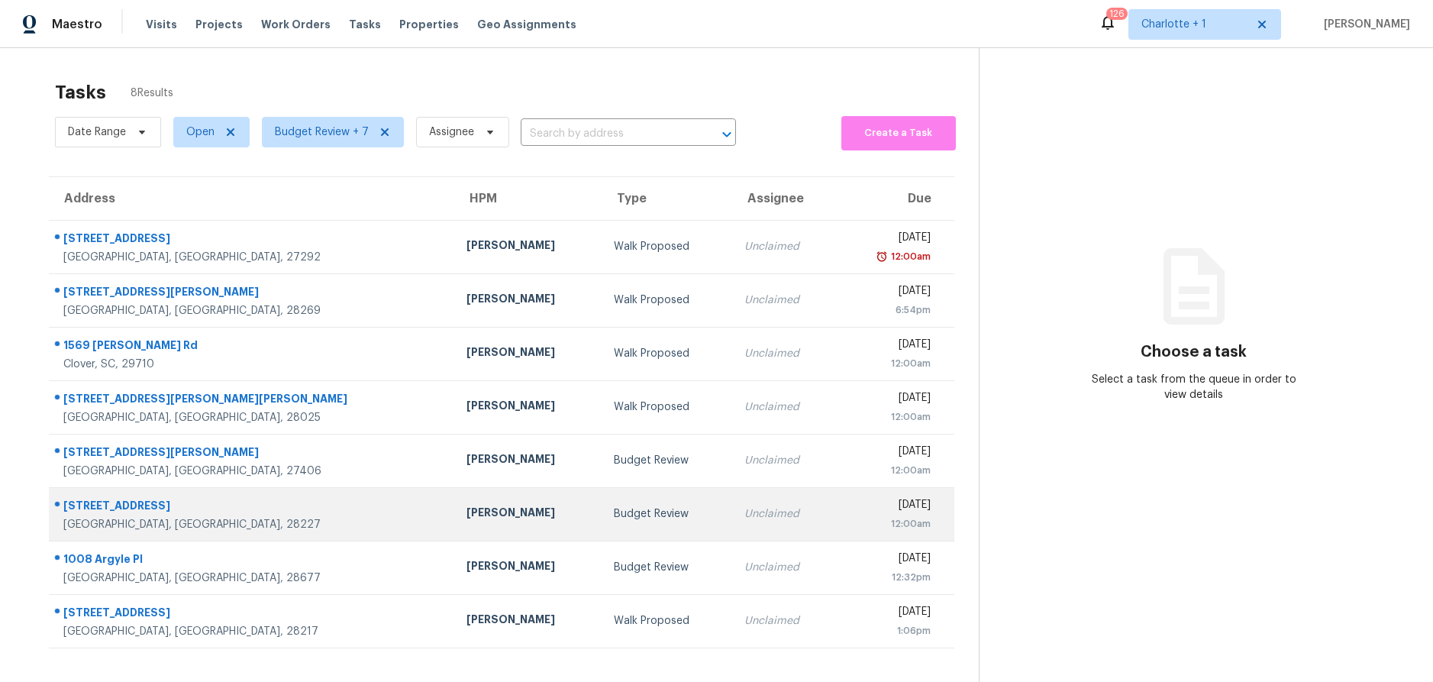
click at [732, 501] on td "Unclaimed" at bounding box center [784, 513] width 104 height 53
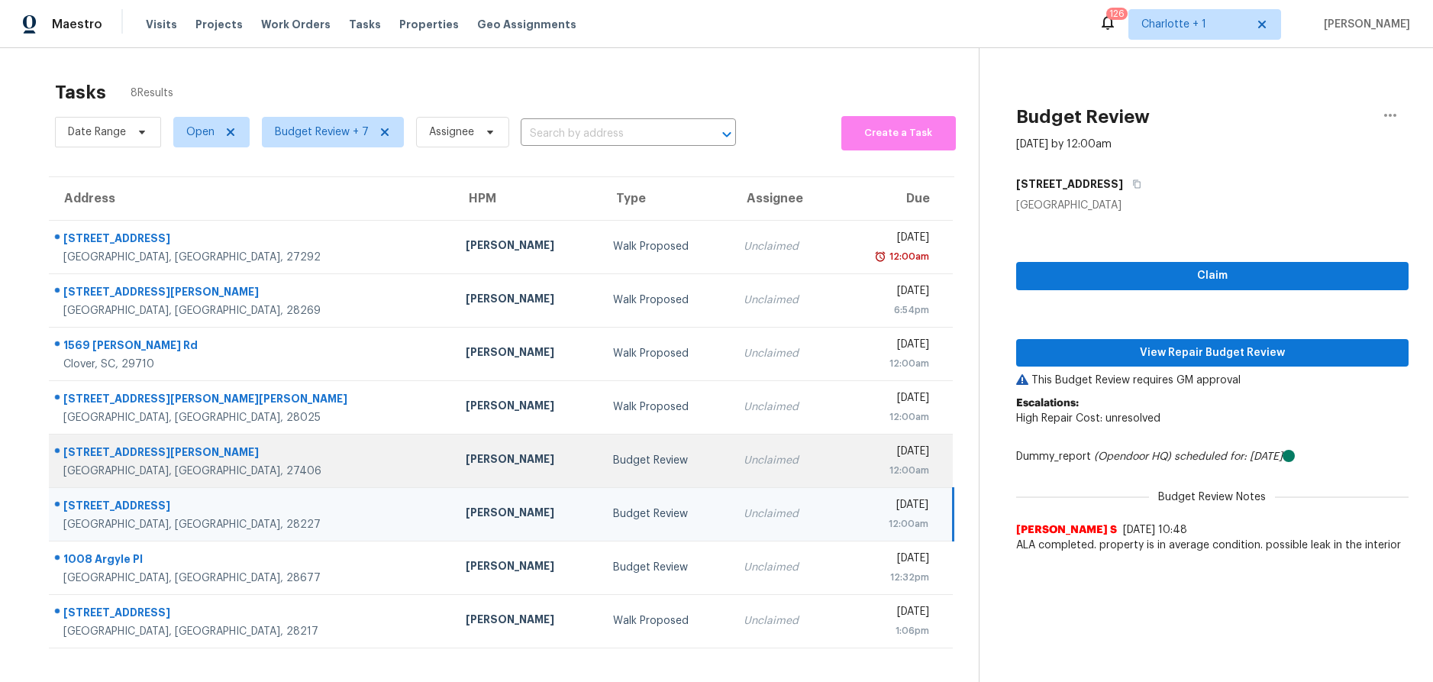
click at [466, 463] on div "[PERSON_NAME]" at bounding box center [527, 460] width 123 height 19
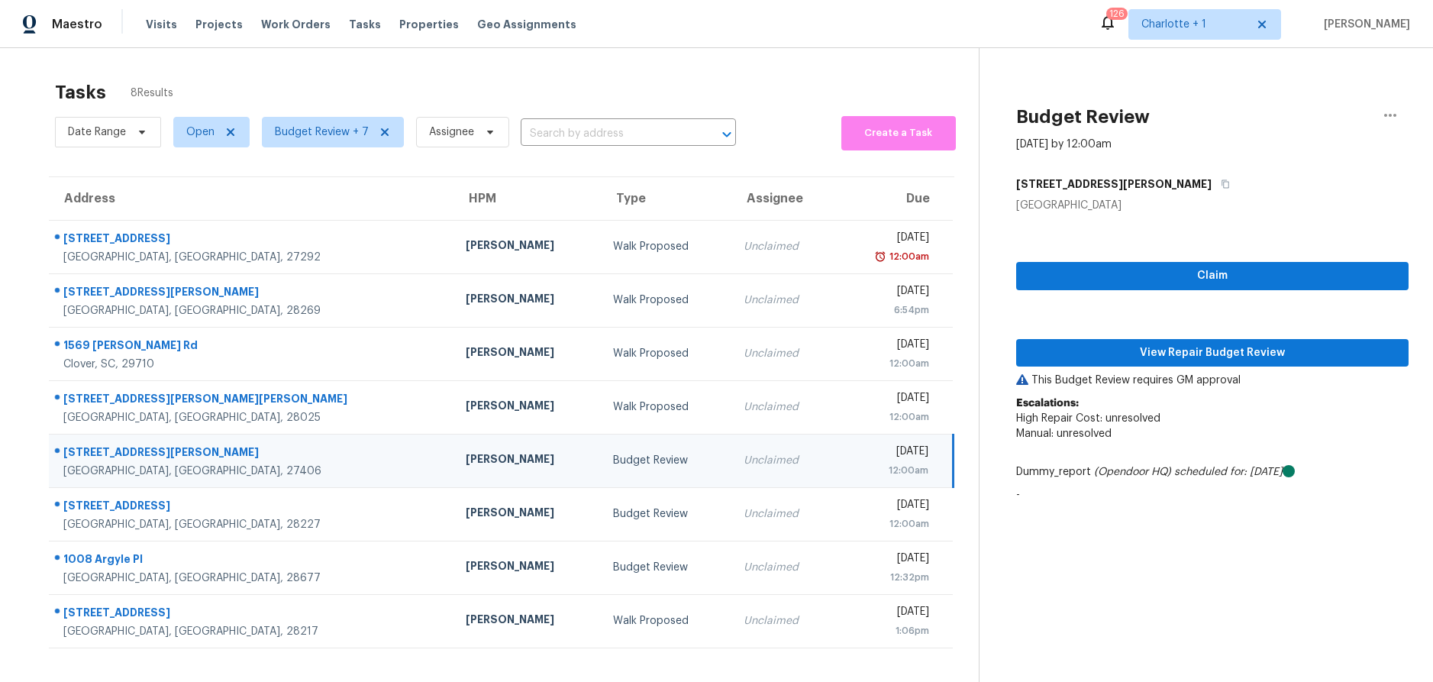
drag, startPoint x: 320, startPoint y: 451, endPoint x: 340, endPoint y: 452, distance: 19.9
click at [453, 451] on td "[PERSON_NAME]" at bounding box center [526, 460] width 147 height 53
click at [1061, 354] on span "View Repair Budget Review" at bounding box center [1212, 353] width 368 height 19
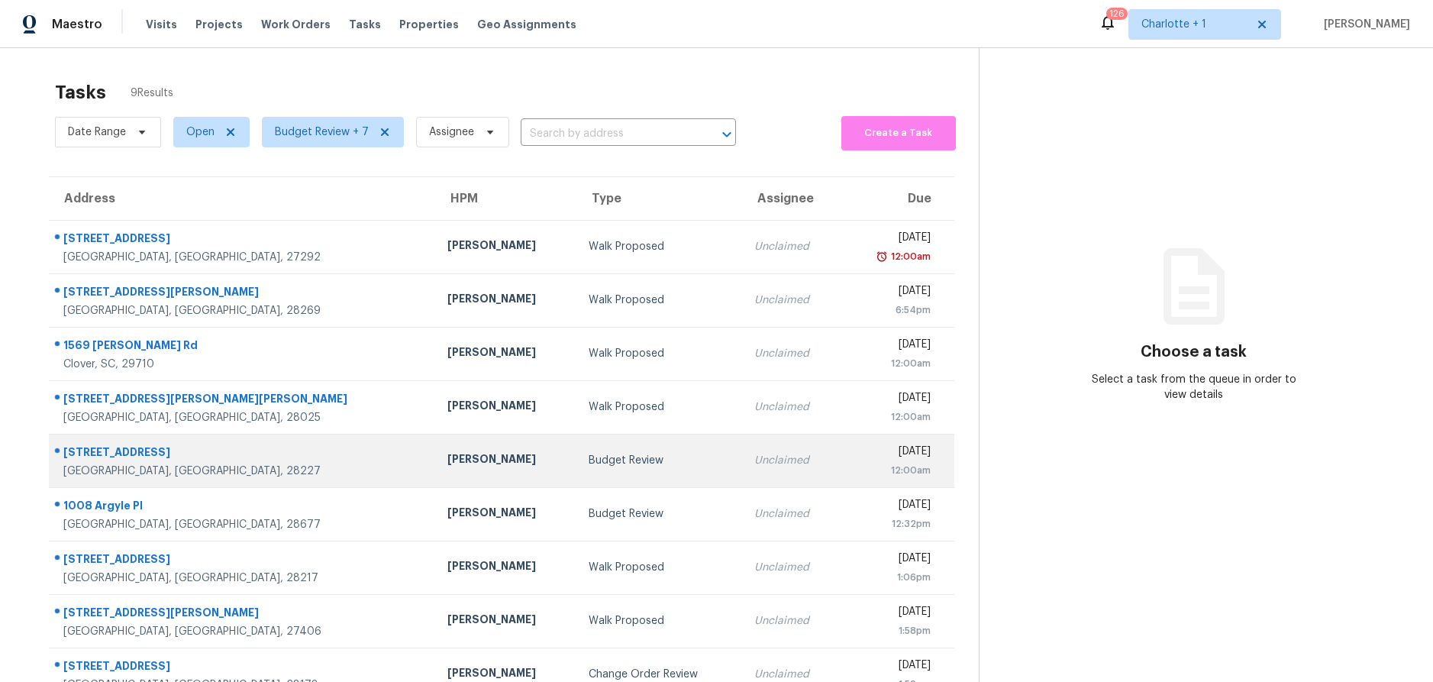
click at [576, 452] on td "Budget Review" at bounding box center [659, 460] width 166 height 53
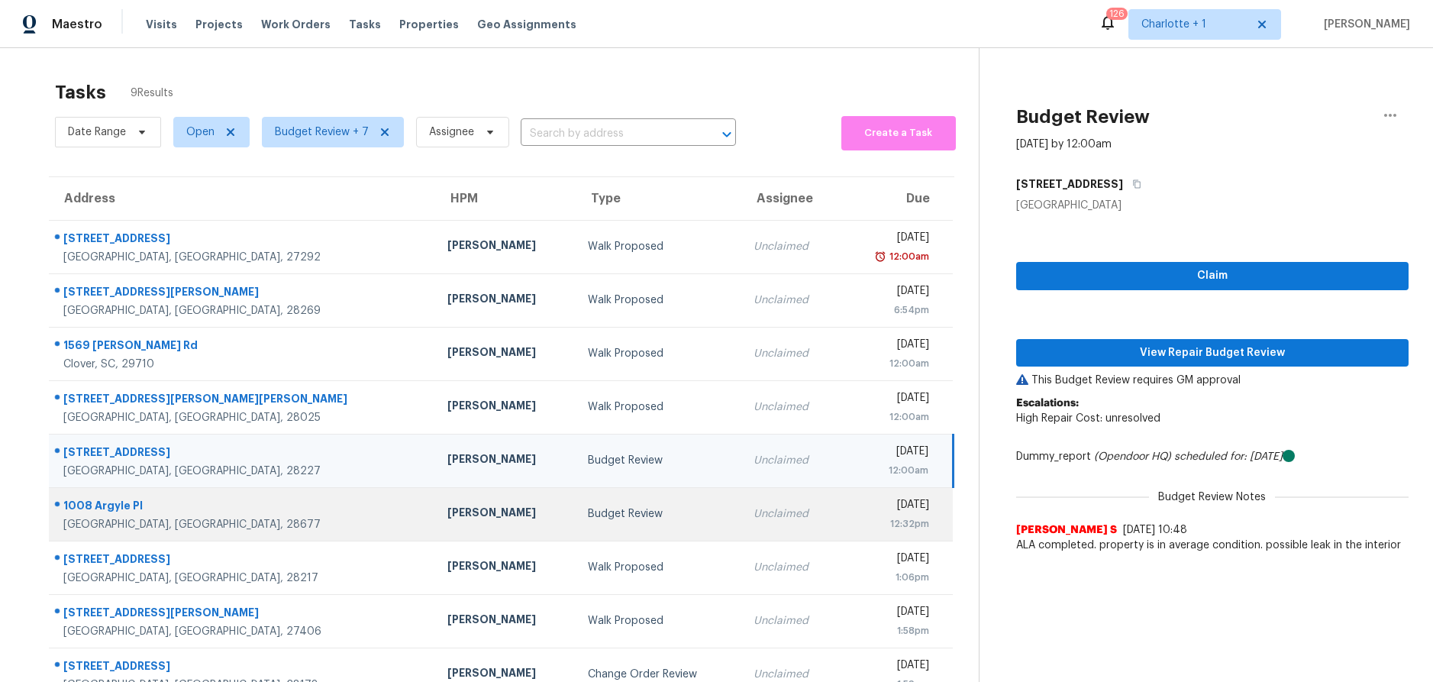
scroll to position [60, 0]
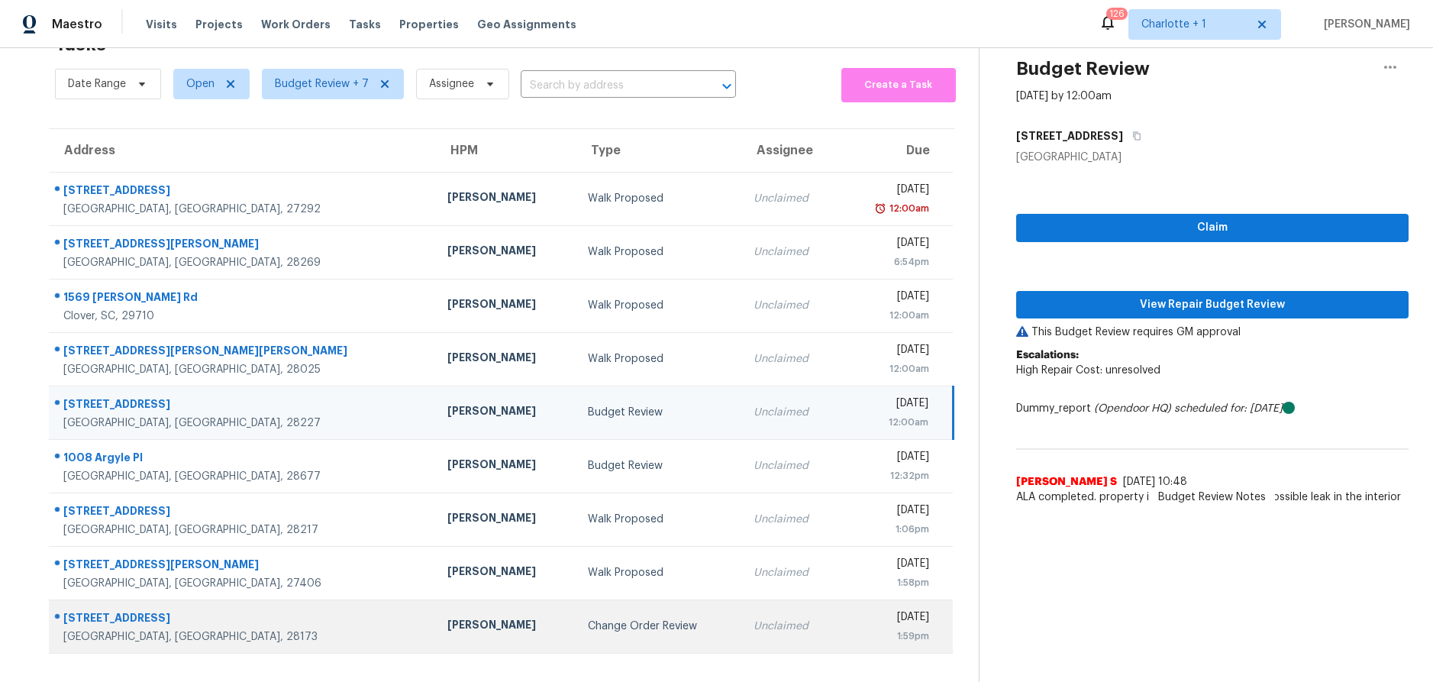
click at [447, 617] on div "[PERSON_NAME]" at bounding box center [505, 626] width 116 height 19
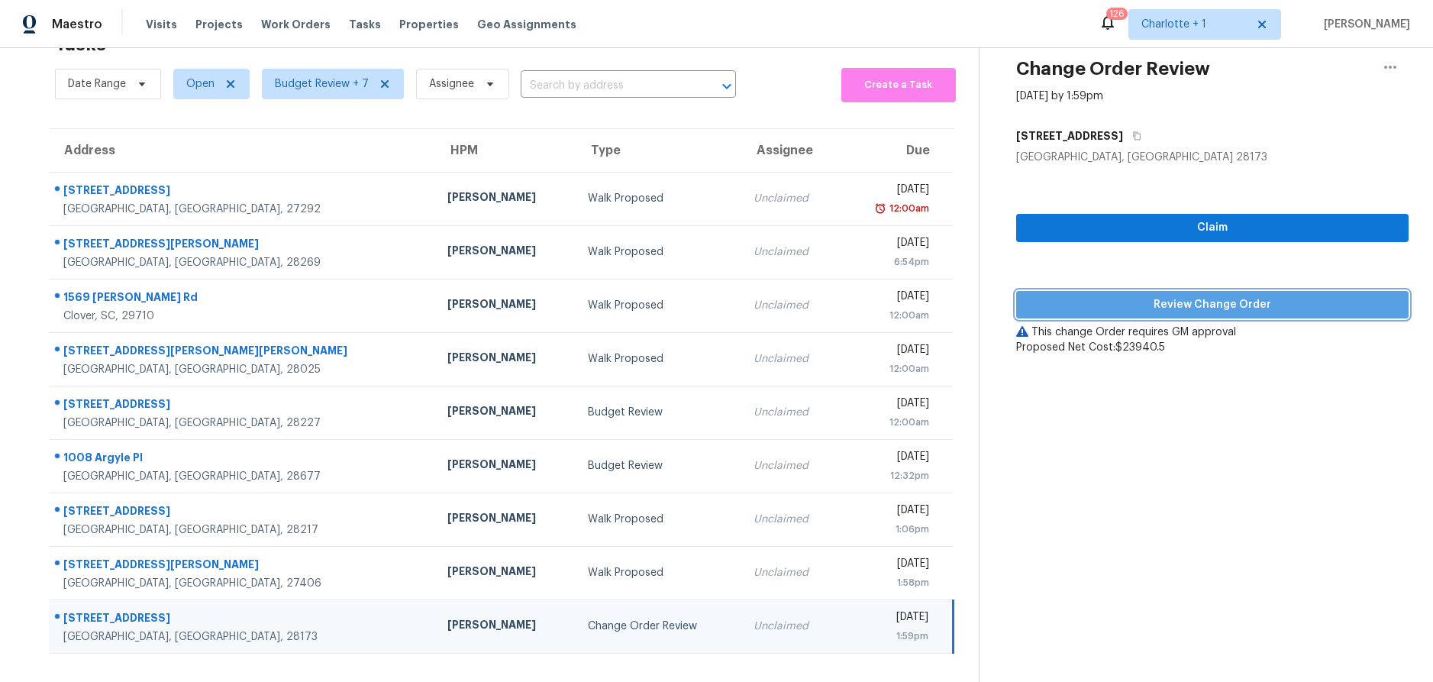
click at [1189, 295] on span "Review Change Order" at bounding box center [1212, 304] width 368 height 19
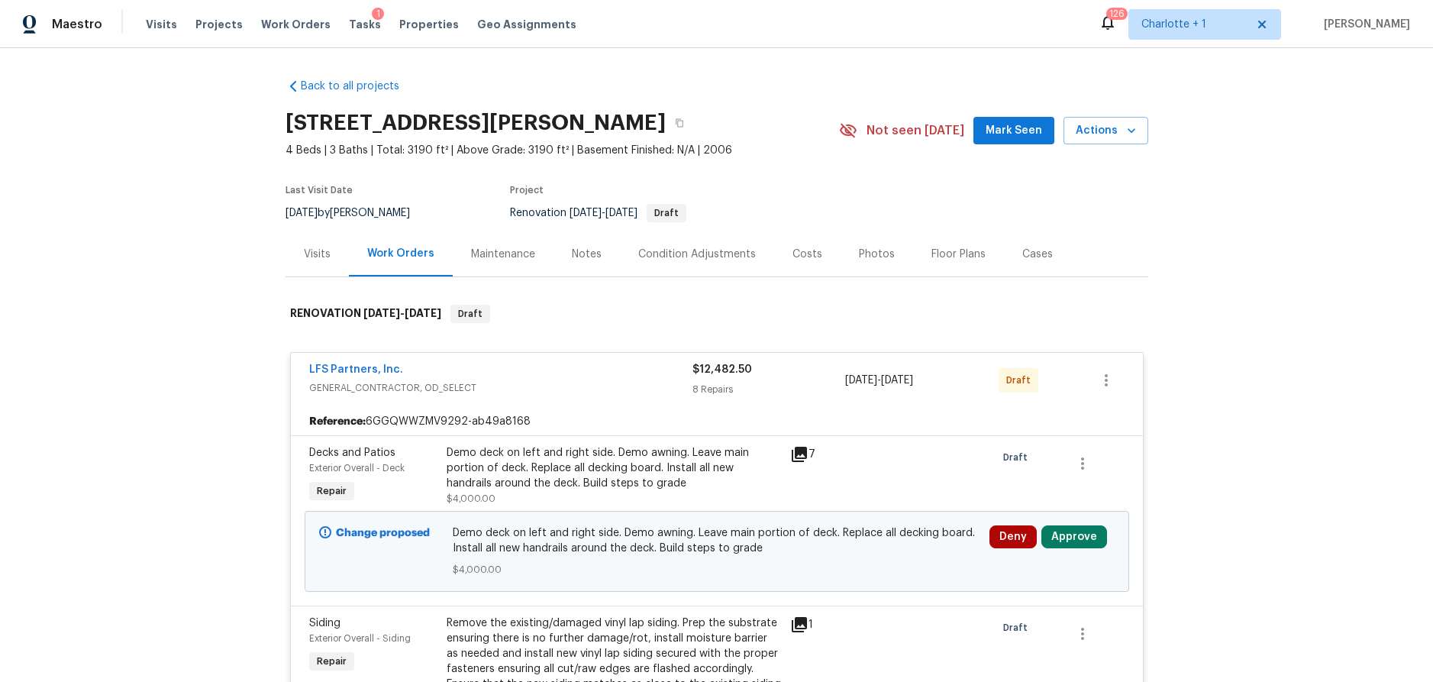
click at [794, 258] on div "Costs" at bounding box center [807, 254] width 30 height 15
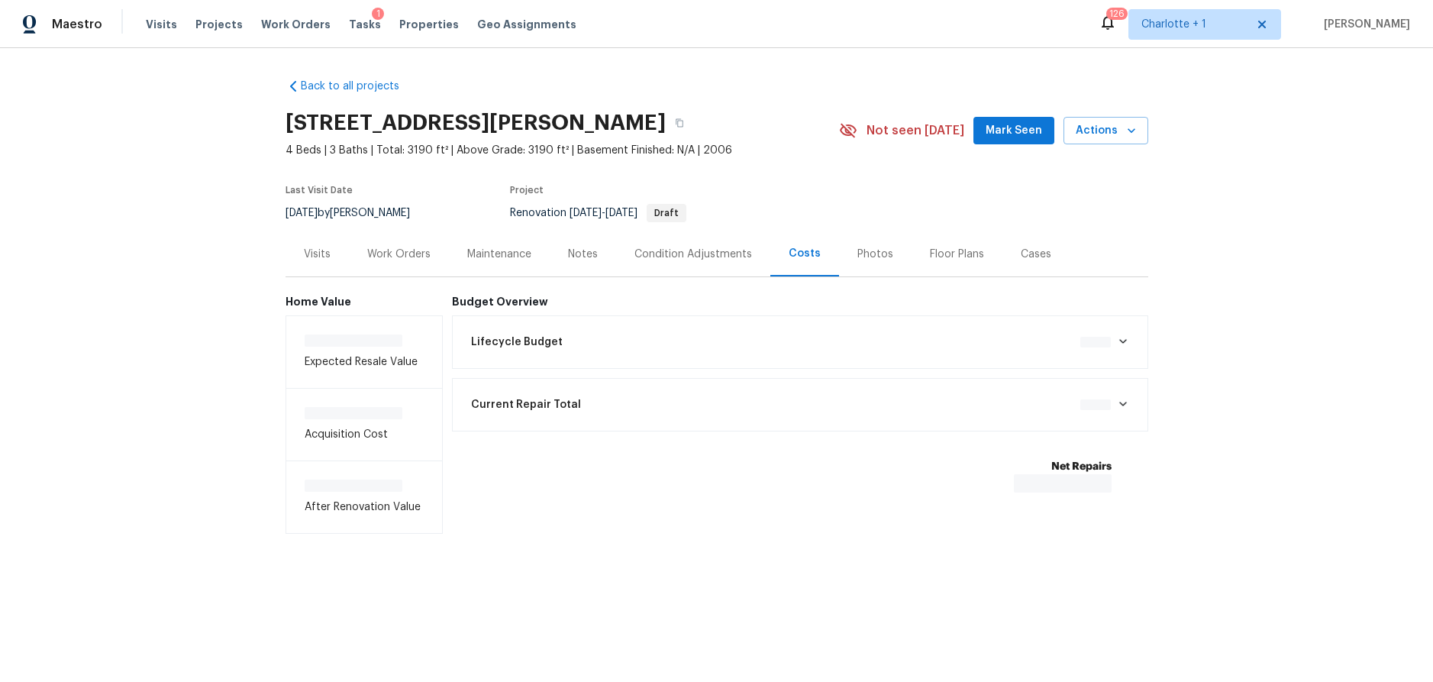
click at [794, 258] on div "Costs" at bounding box center [805, 253] width 32 height 15
click at [418, 254] on div "Work Orders" at bounding box center [398, 254] width 63 height 15
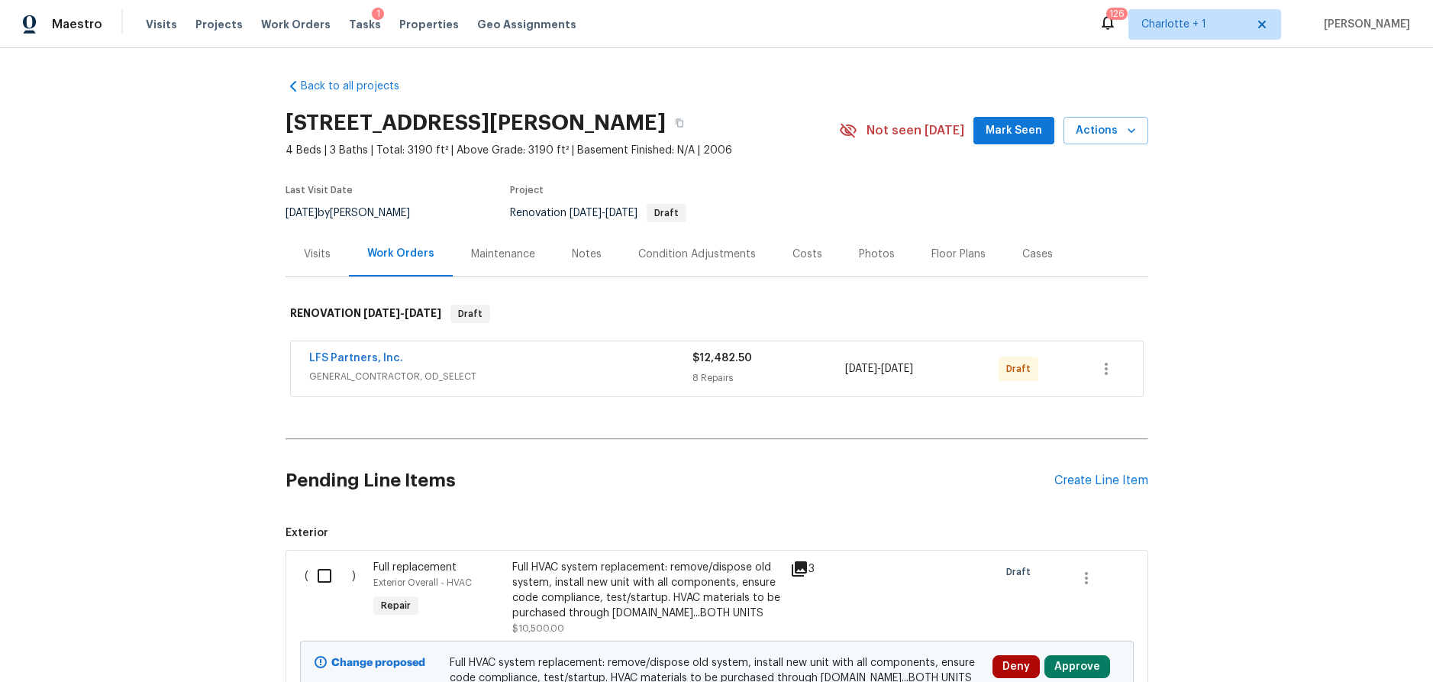
scroll to position [86, 0]
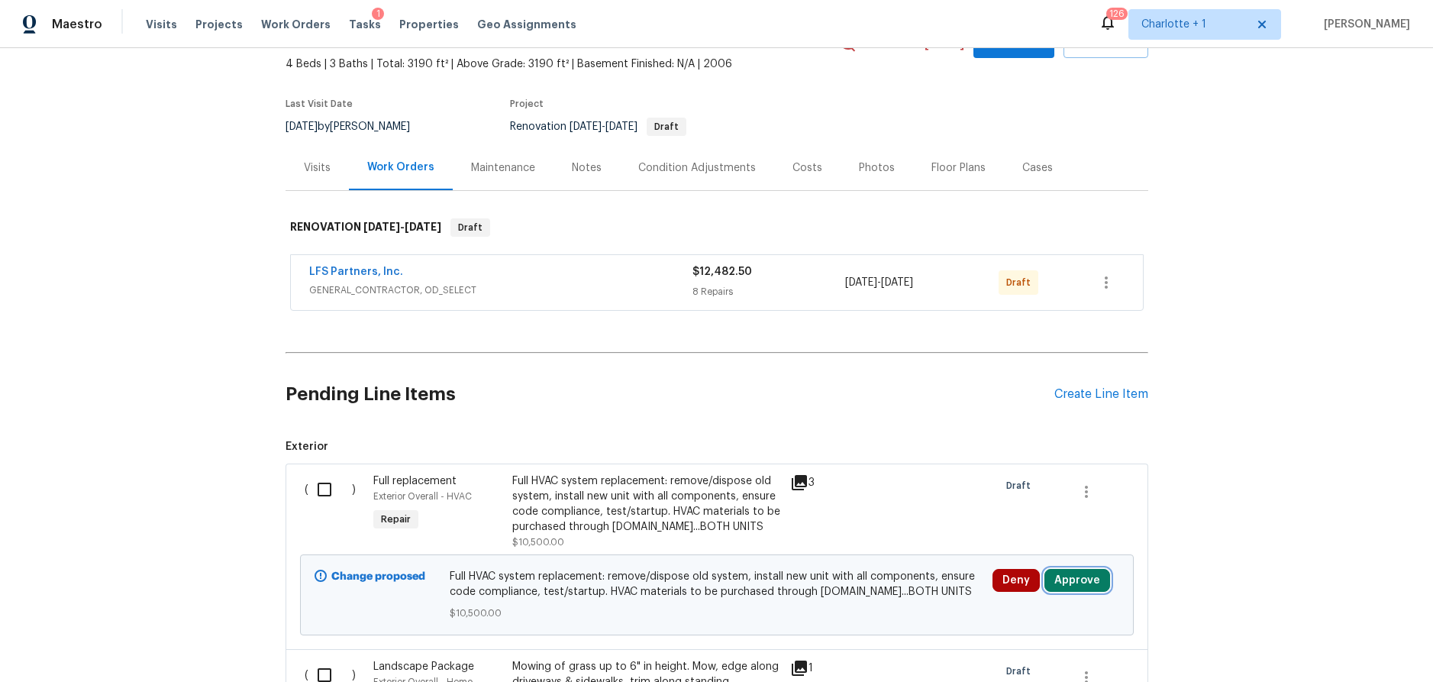
click at [1063, 581] on button "Approve" at bounding box center [1077, 580] width 66 height 23
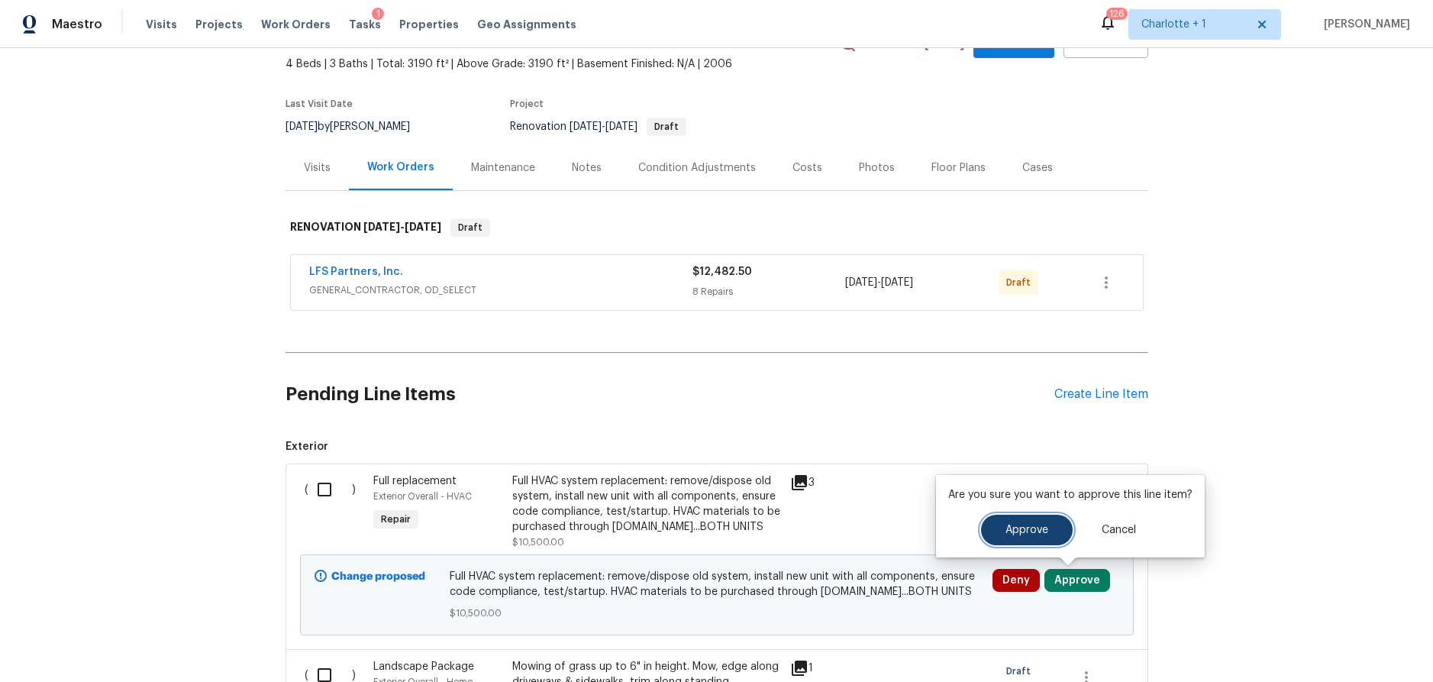
click at [1011, 535] on button "Approve" at bounding box center [1027, 530] width 92 height 31
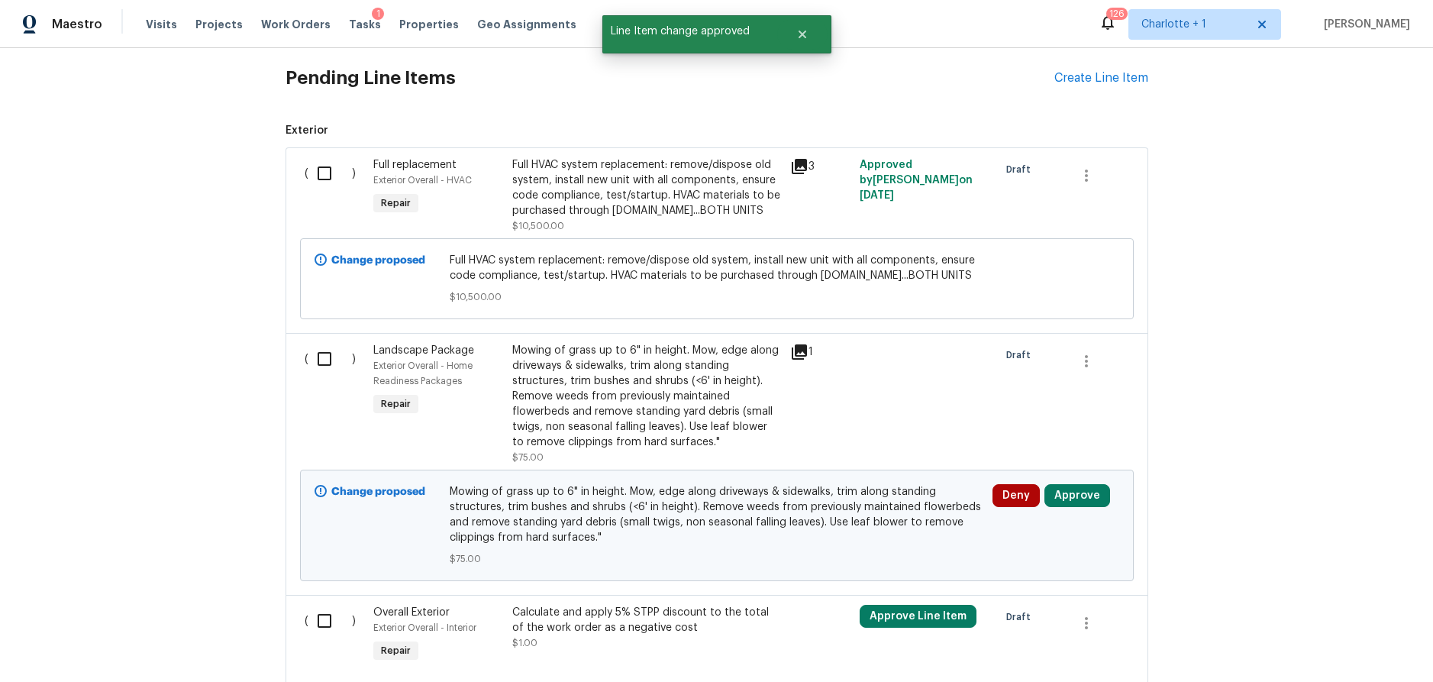
scroll to position [425, 0]
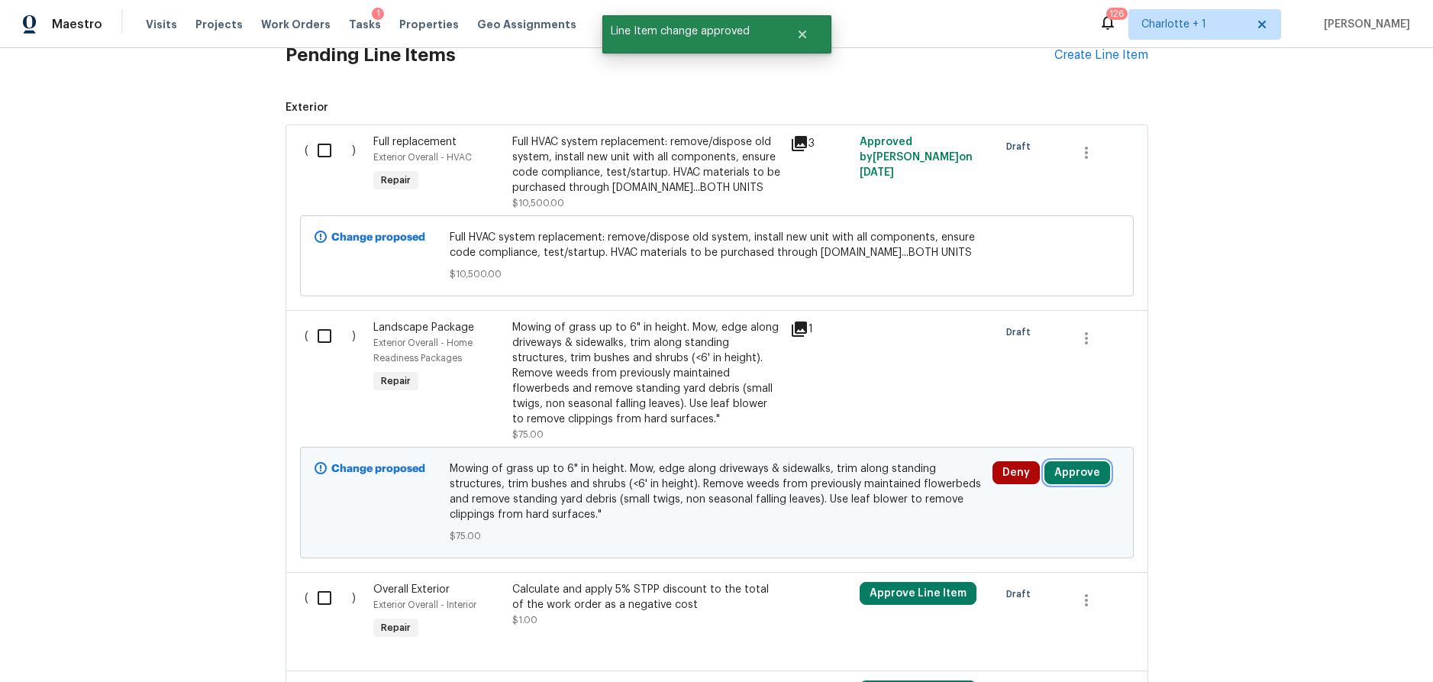
click at [1086, 469] on button "Approve" at bounding box center [1077, 472] width 66 height 23
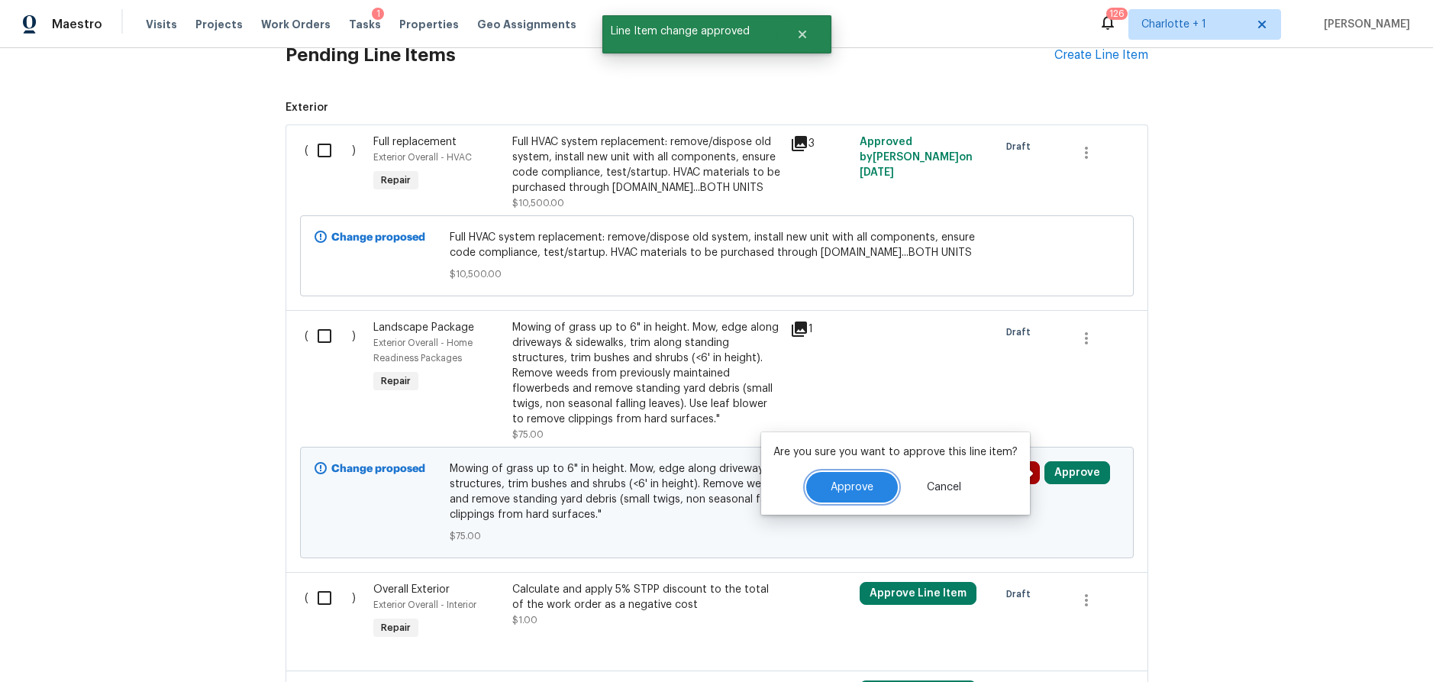
click at [847, 480] on button "Approve" at bounding box center [852, 487] width 92 height 31
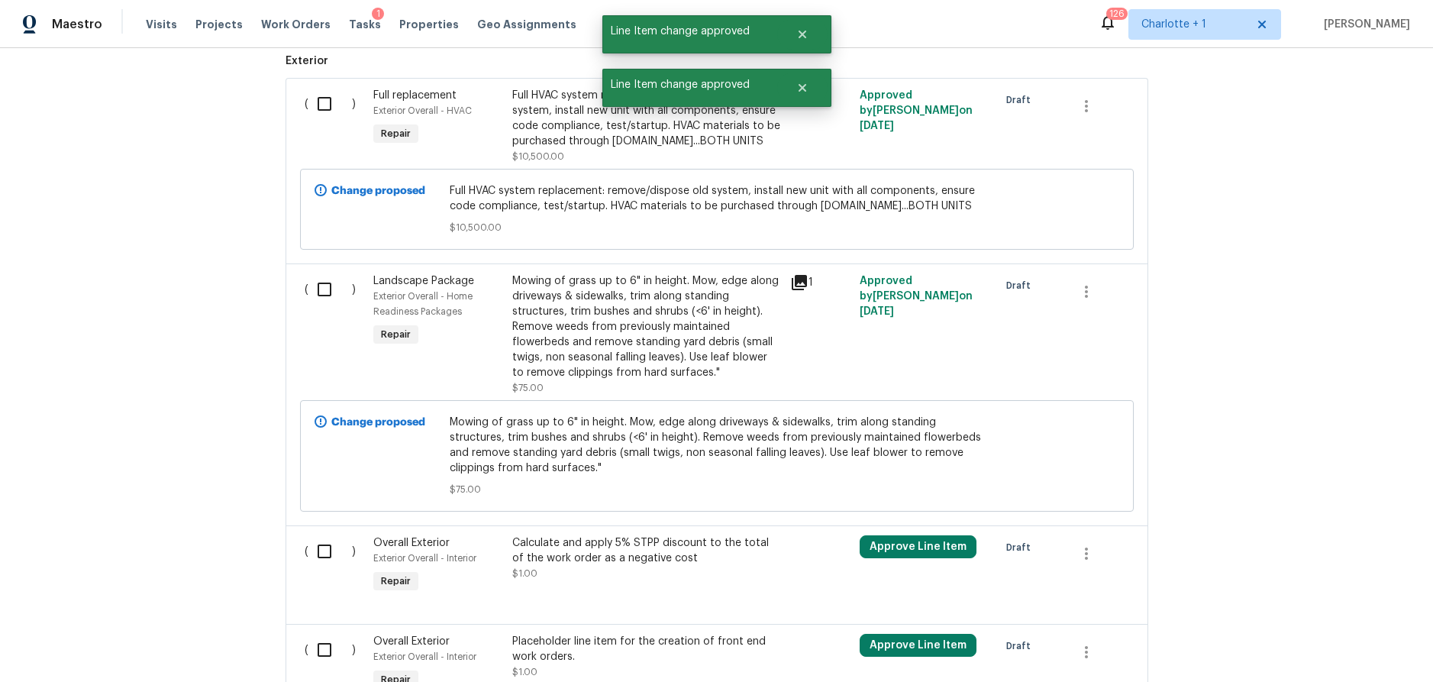
scroll to position [511, 0]
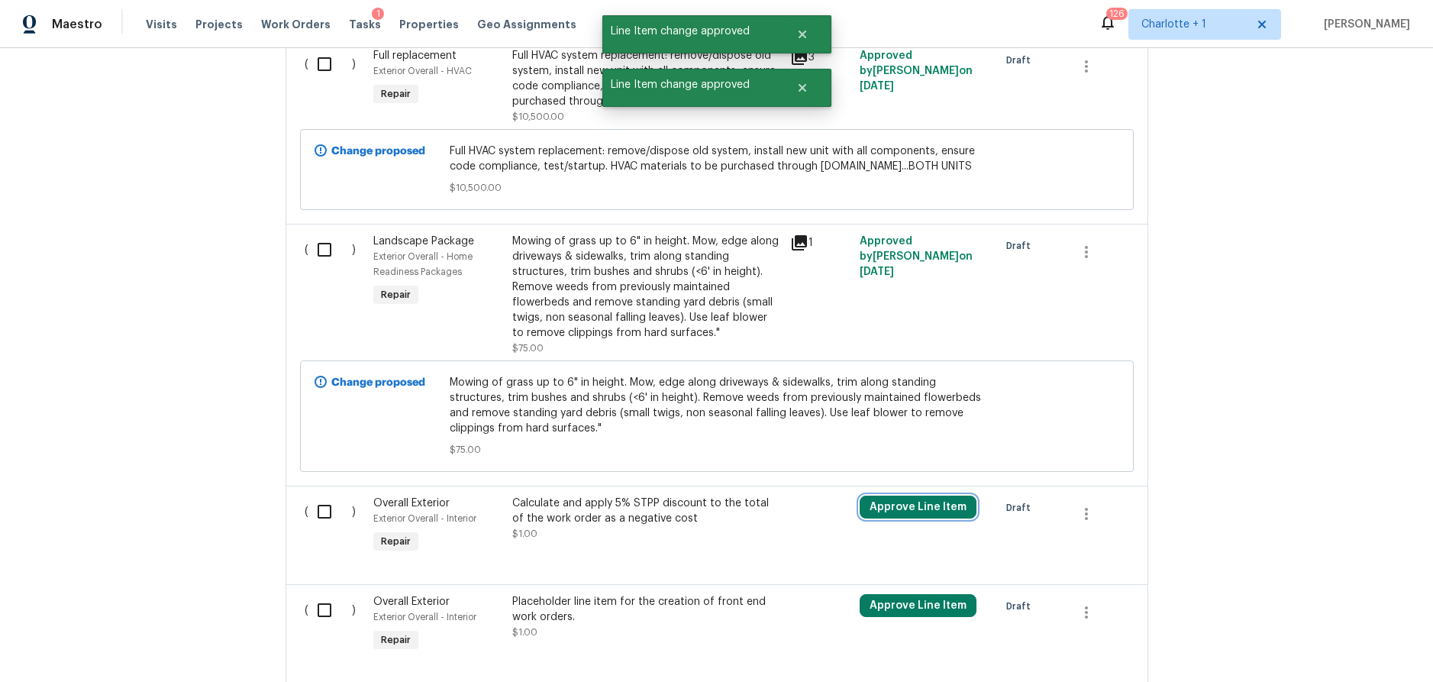
click at [911, 501] on button "Approve Line Item" at bounding box center [918, 506] width 117 height 23
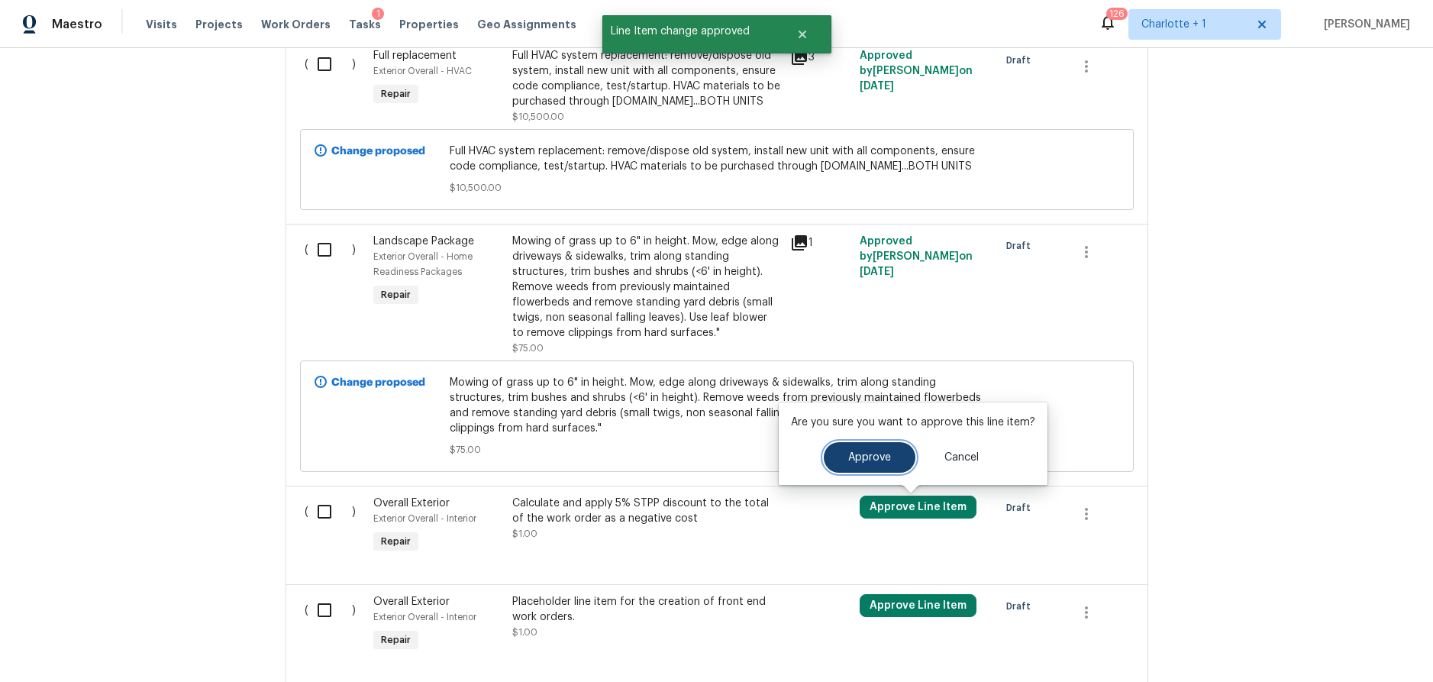
click at [837, 460] on button "Approve" at bounding box center [870, 457] width 92 height 31
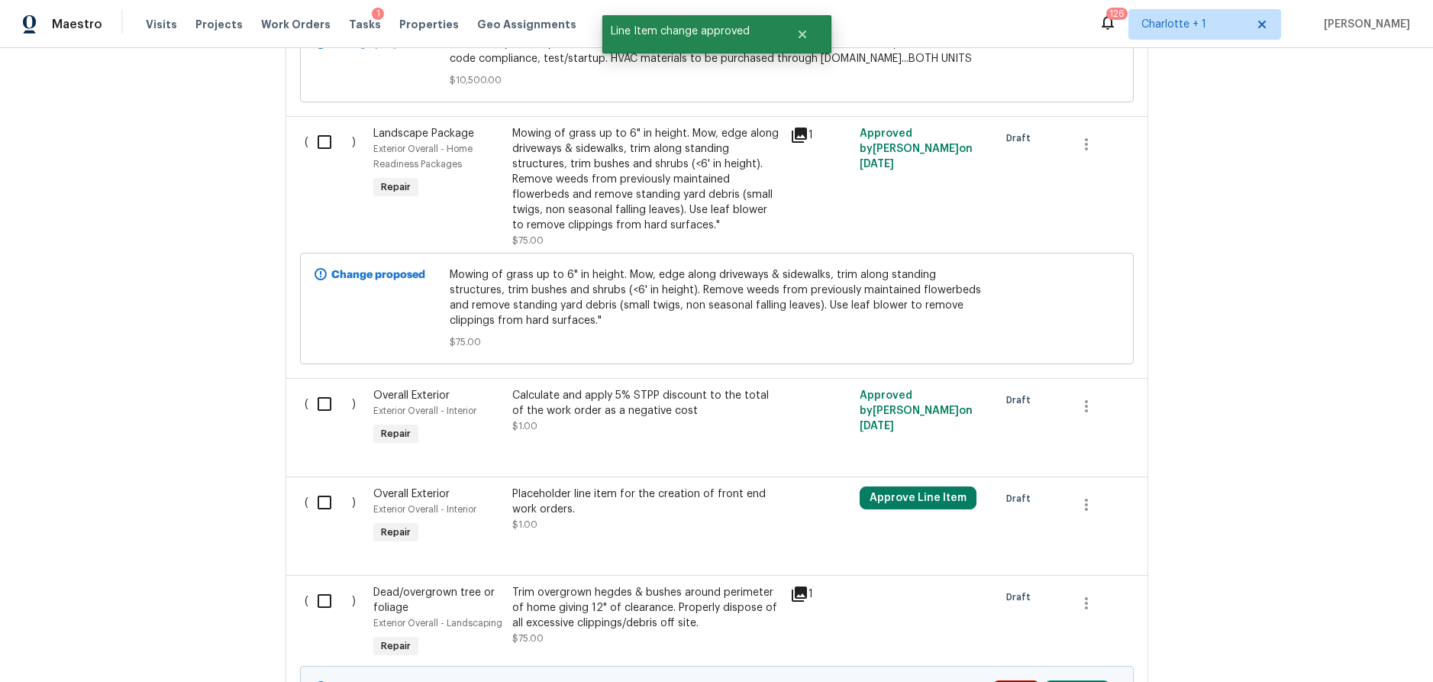
scroll to position [621, 0]
drag, startPoint x: 917, startPoint y: 498, endPoint x: 881, endPoint y: 492, distance: 36.4
click at [917, 498] on button "Approve Line Item" at bounding box center [918, 496] width 117 height 23
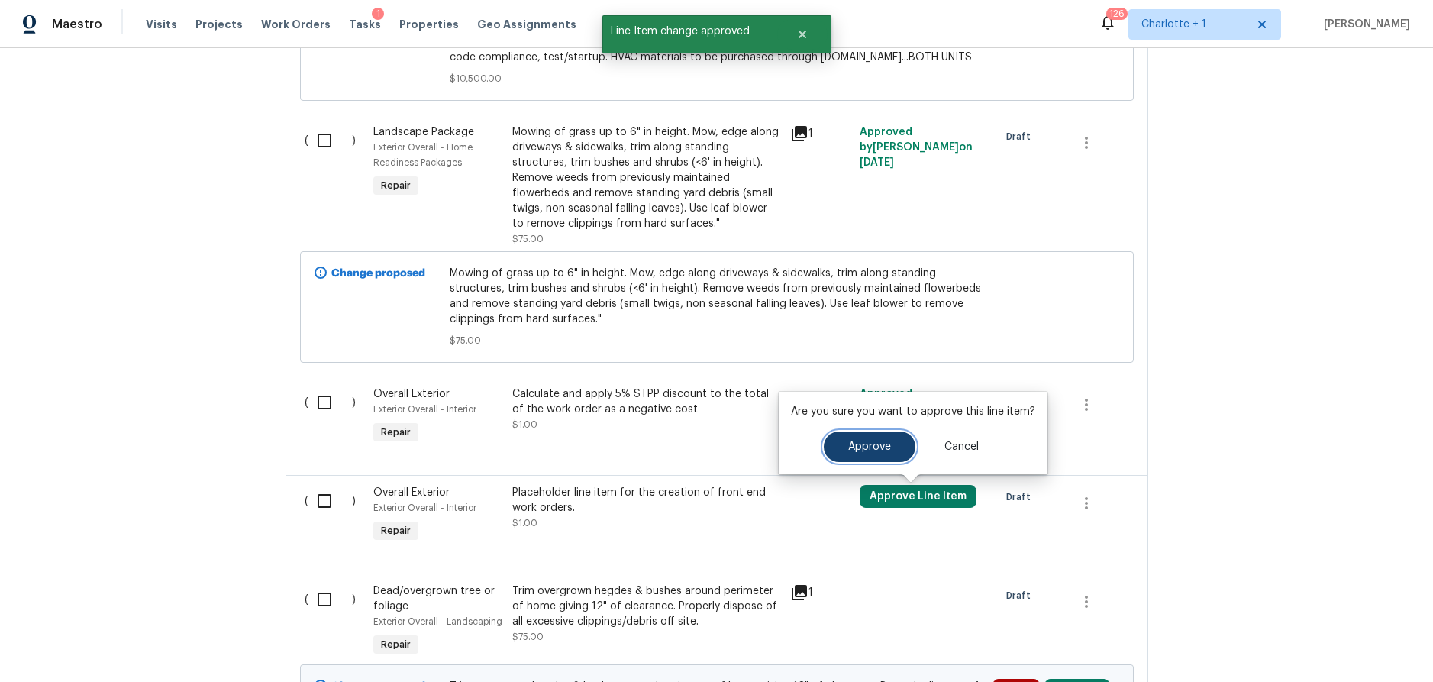
click at [893, 455] on button "Approve" at bounding box center [870, 446] width 92 height 31
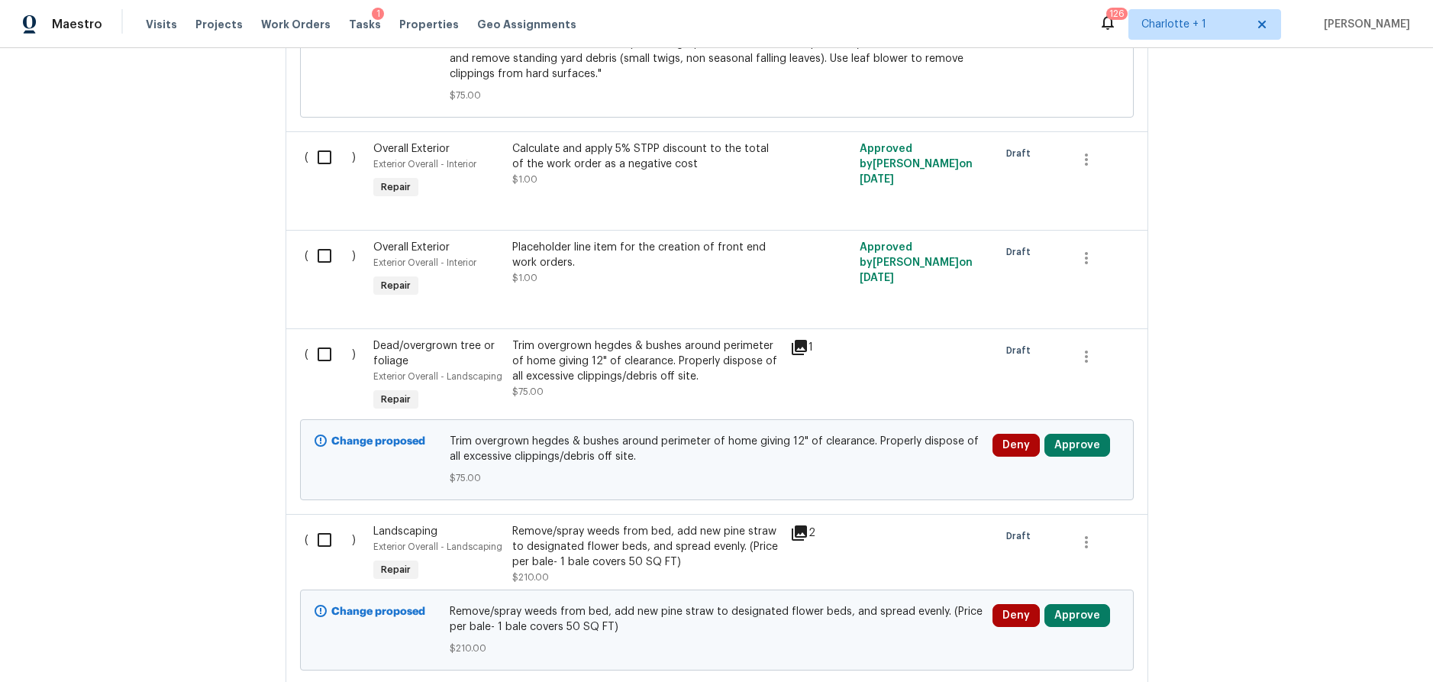
scroll to position [891, 0]
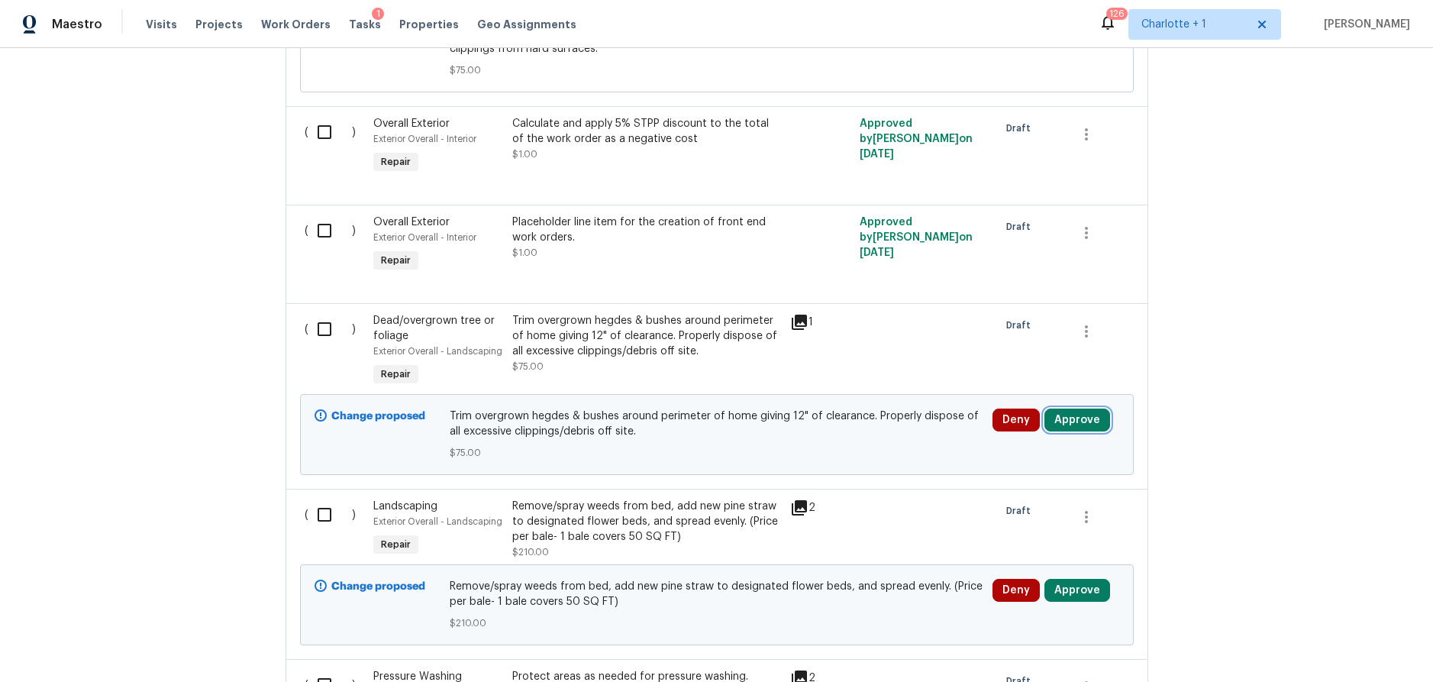
click at [1074, 424] on button "Approve" at bounding box center [1077, 419] width 66 height 23
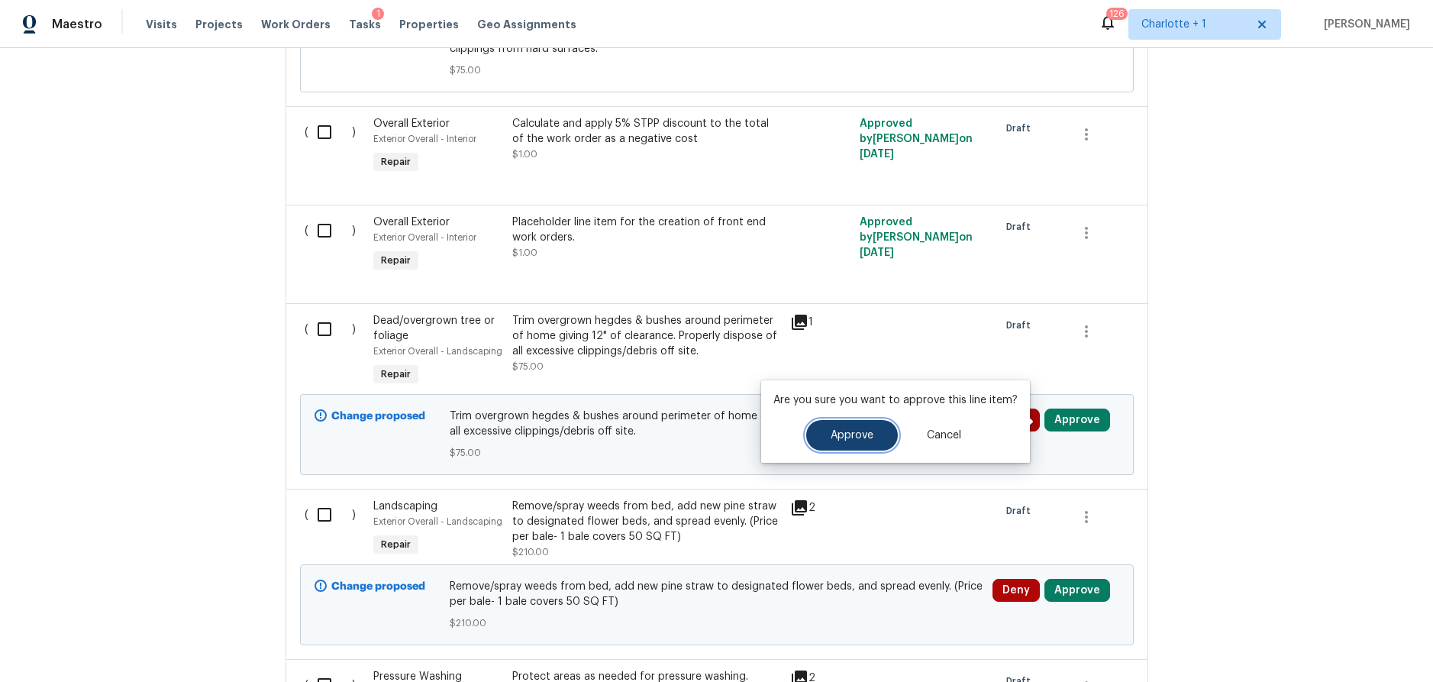
click at [887, 425] on button "Approve" at bounding box center [852, 435] width 92 height 31
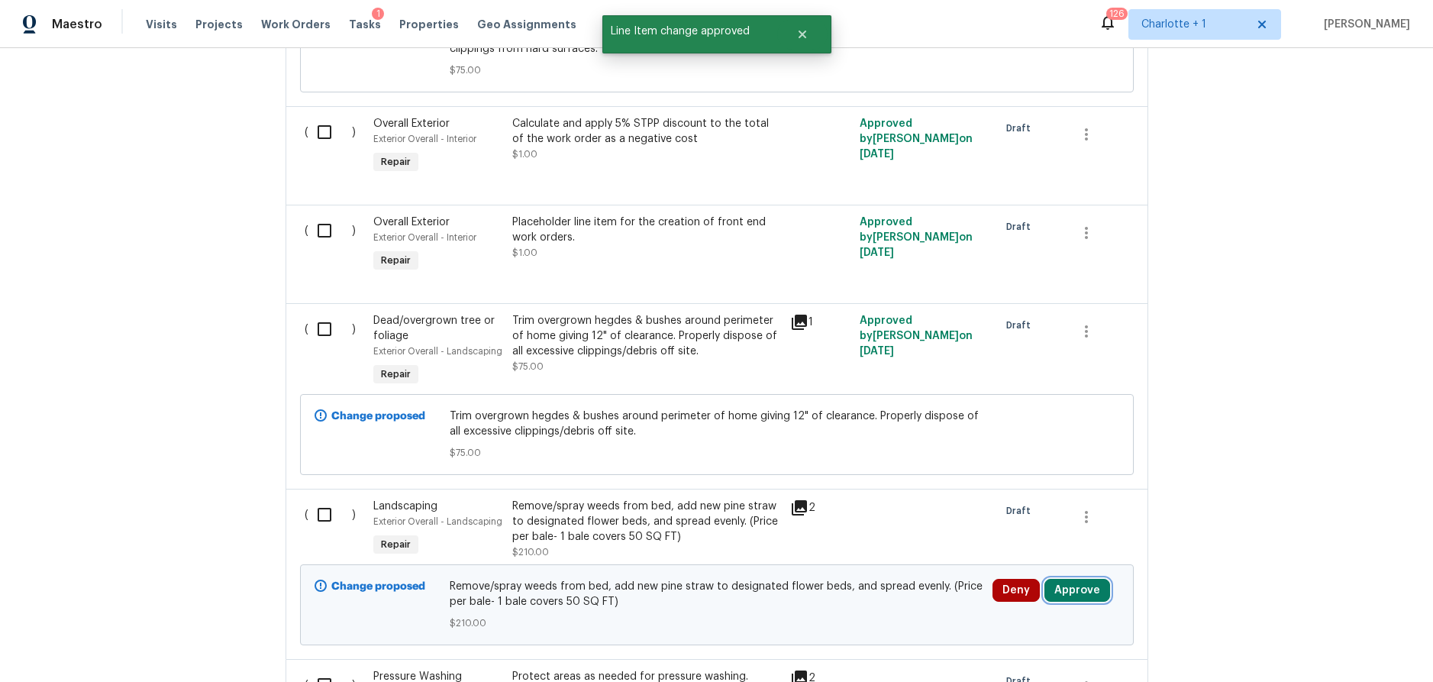
click at [1068, 592] on button "Approve" at bounding box center [1077, 590] width 66 height 23
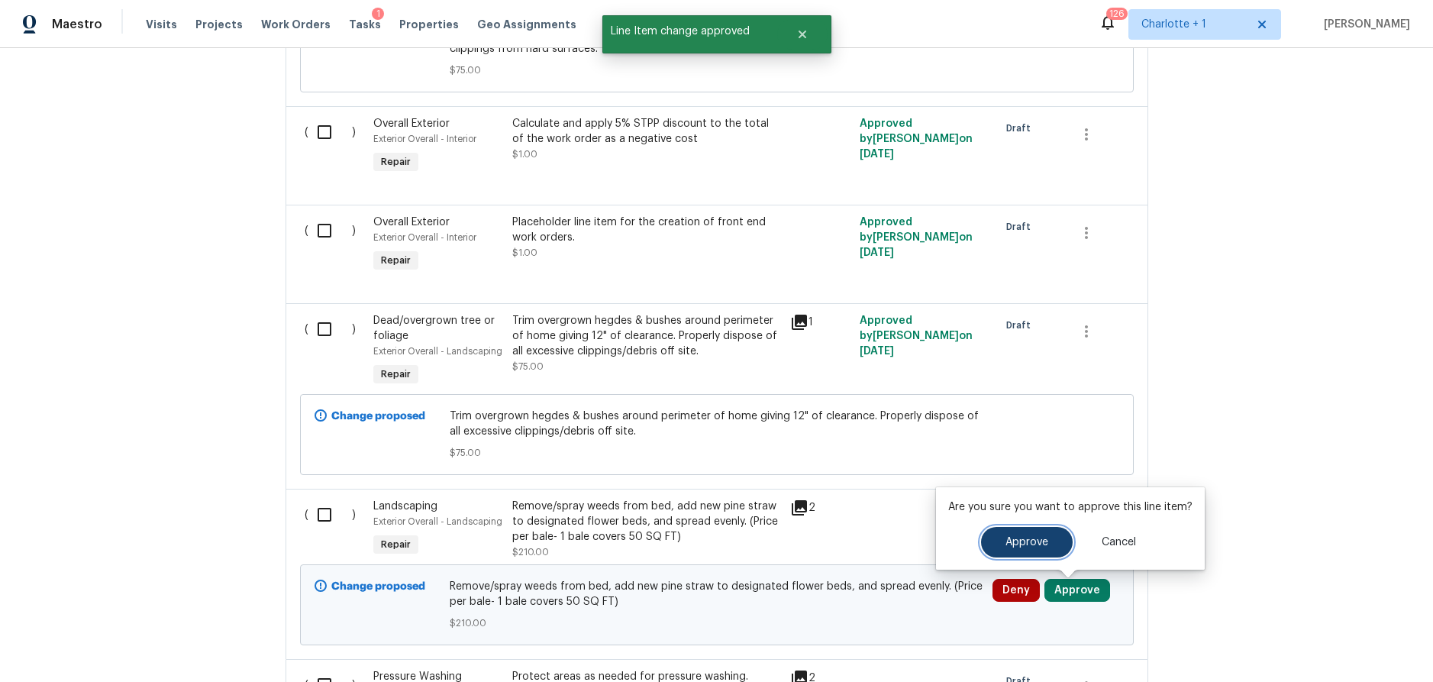
click at [999, 550] on button "Approve" at bounding box center [1027, 542] width 92 height 31
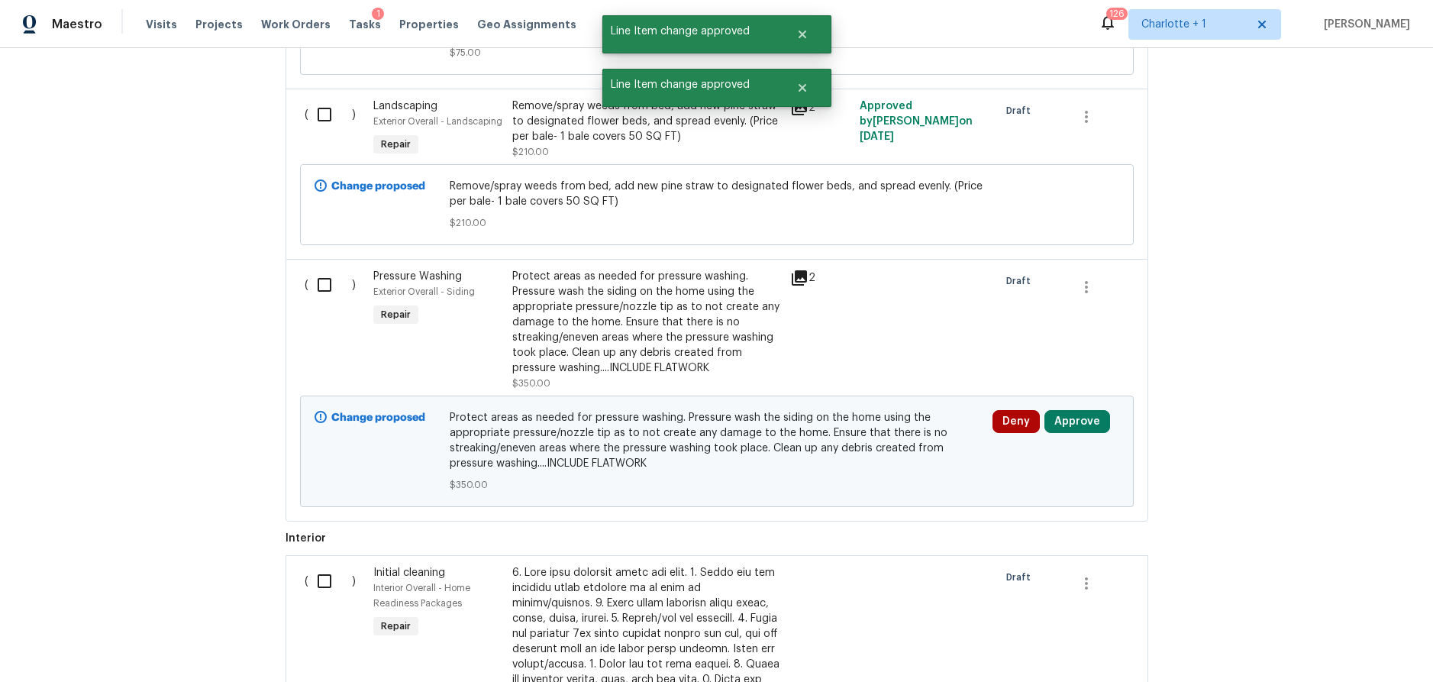
scroll to position [1315, 0]
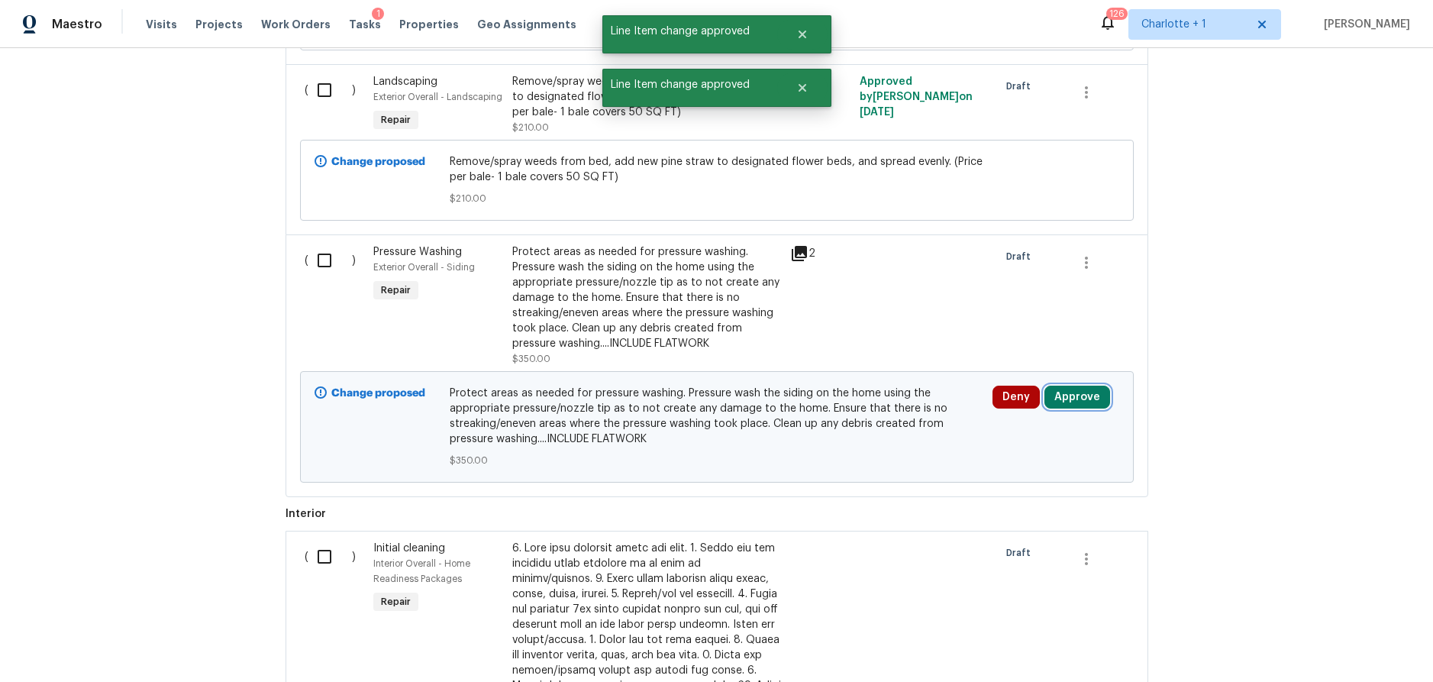
click at [1066, 394] on button "Approve" at bounding box center [1077, 397] width 66 height 23
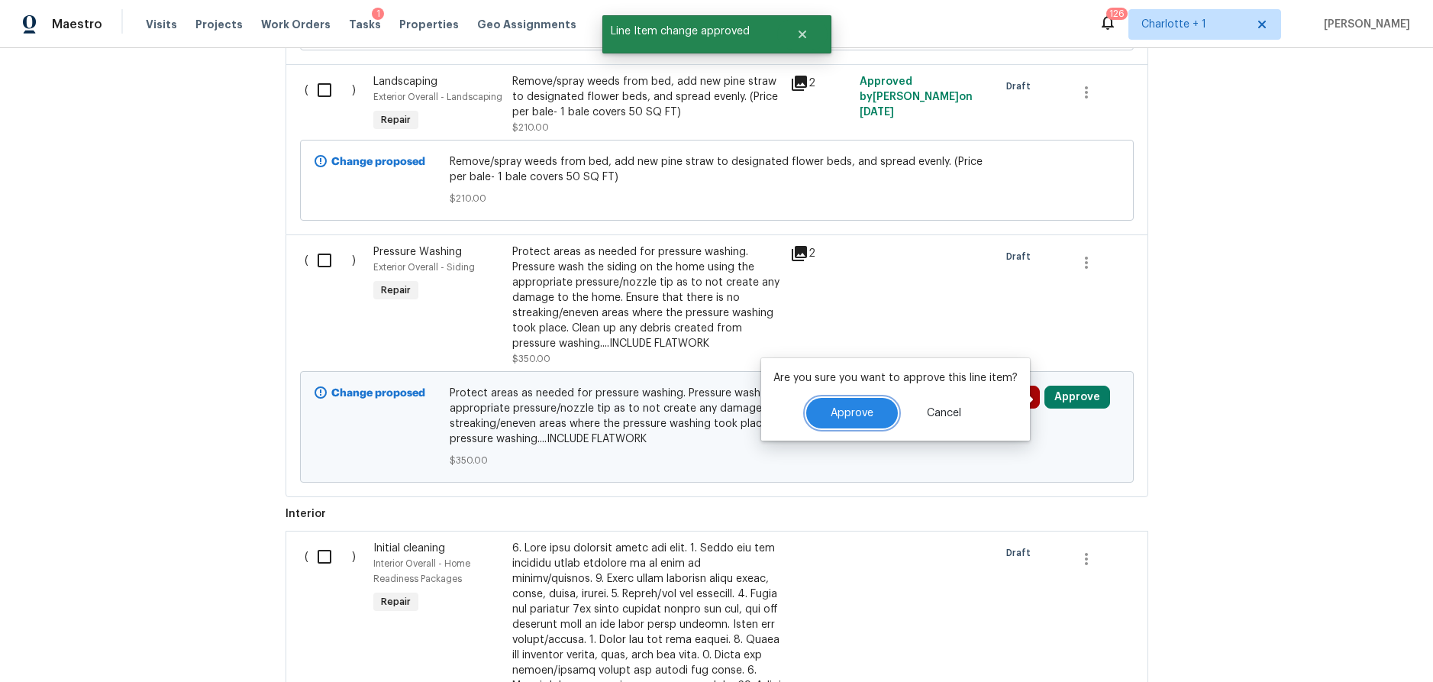
click at [857, 409] on span "Approve" at bounding box center [852, 413] width 43 height 11
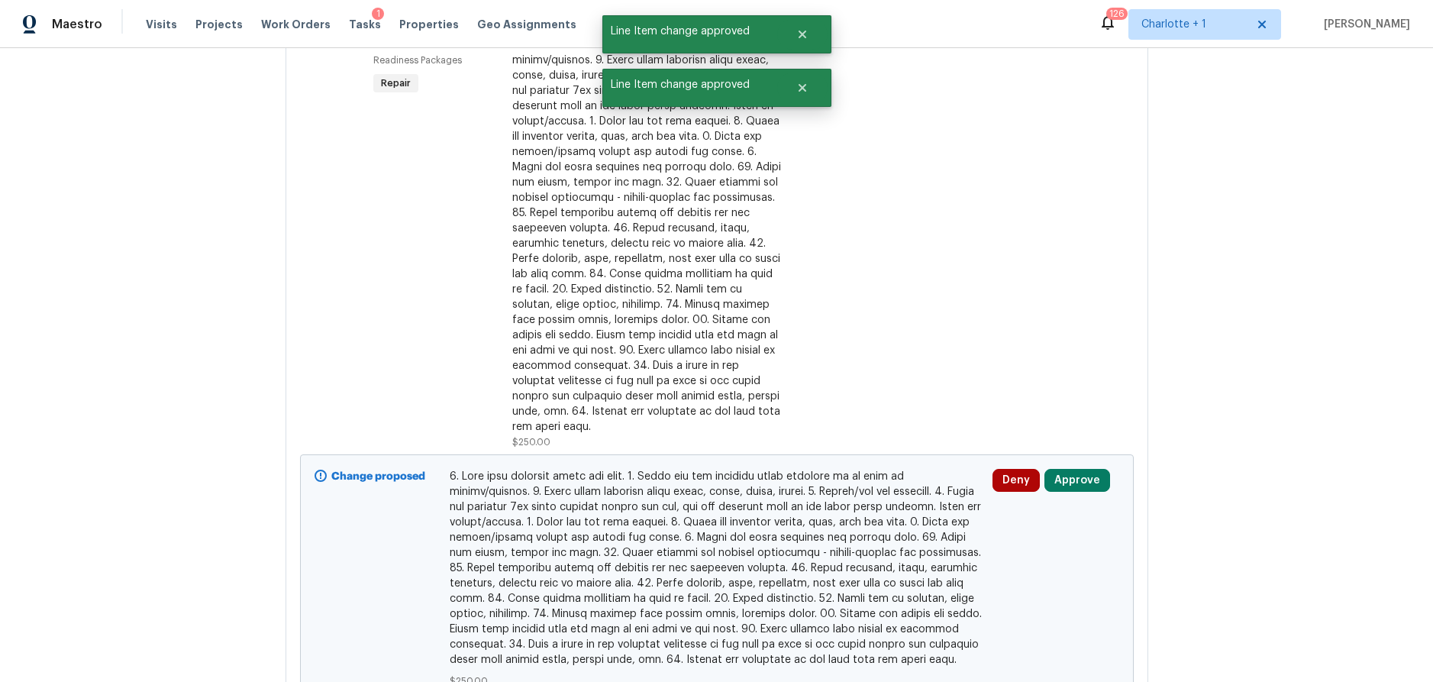
scroll to position [1845, 0]
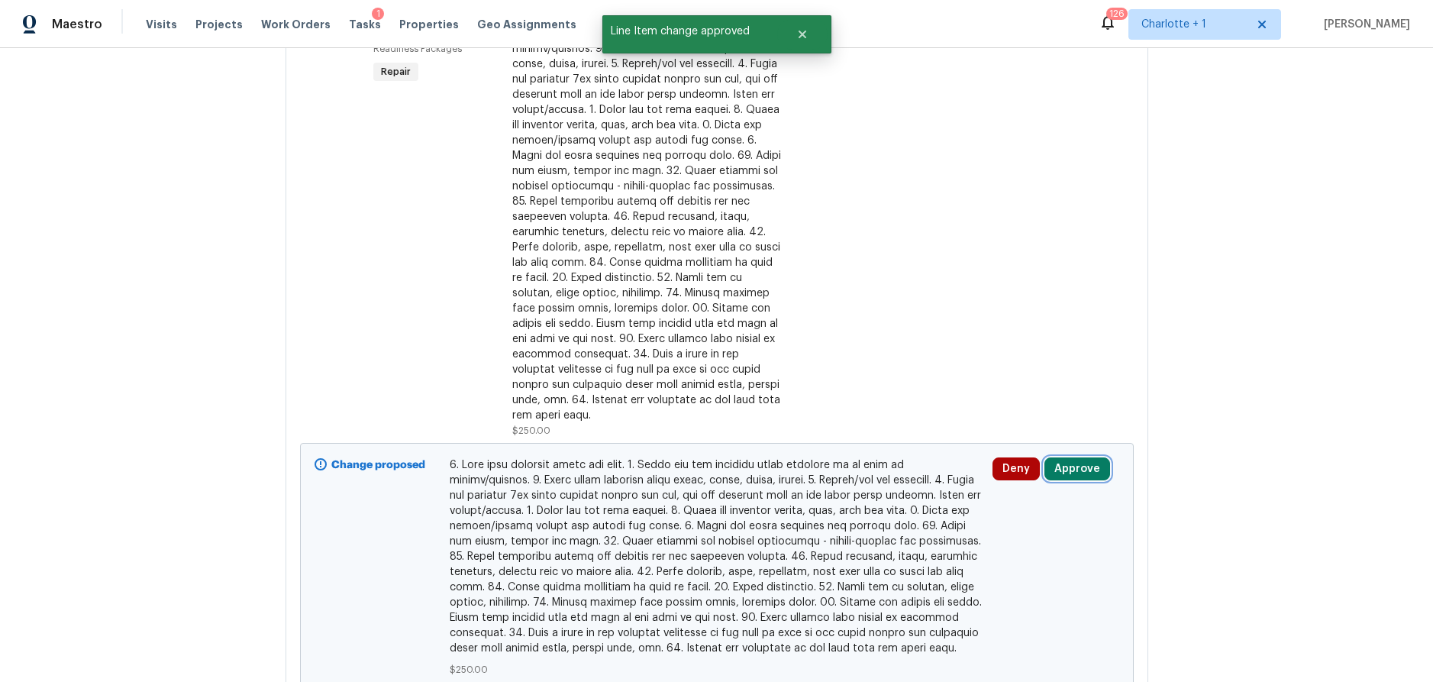
click at [1074, 457] on button "Approve" at bounding box center [1077, 468] width 66 height 23
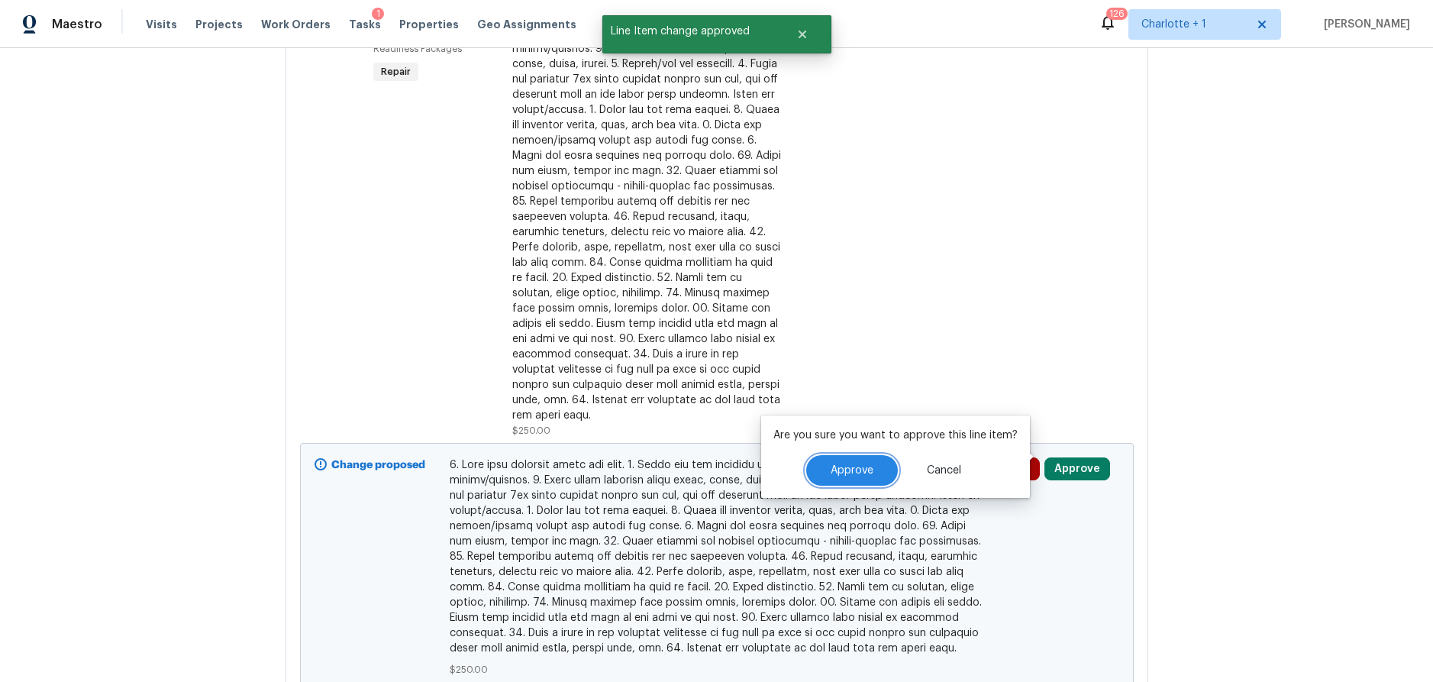
click at [886, 459] on button "Approve" at bounding box center [852, 470] width 92 height 31
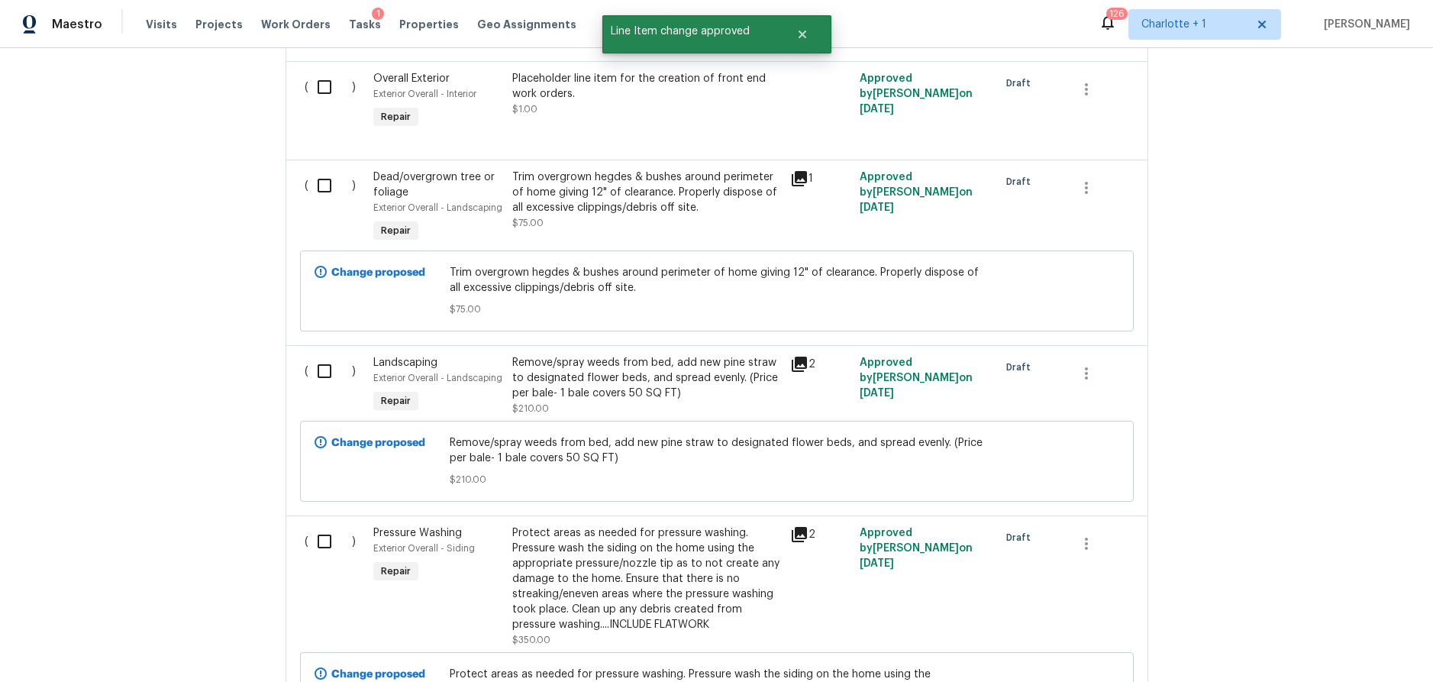
scroll to position [0, 0]
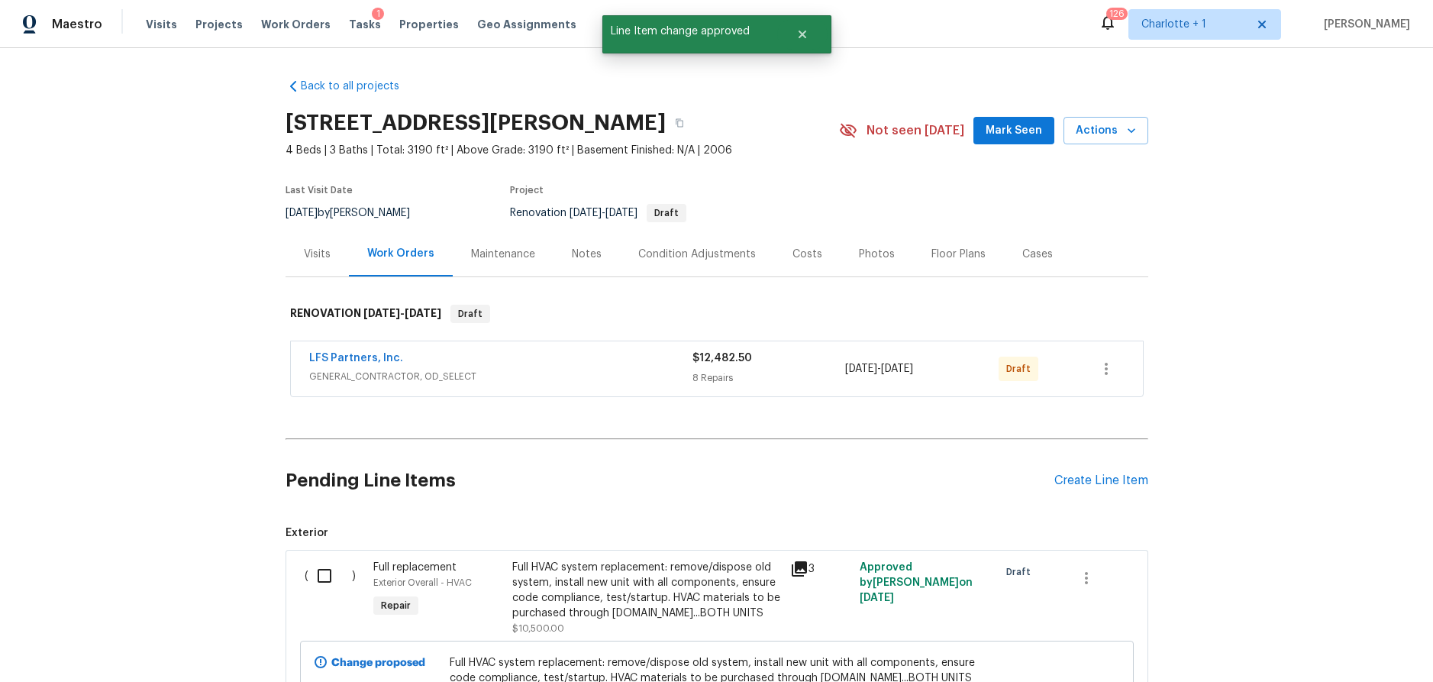
click at [553, 245] on div "Notes" at bounding box center [586, 253] width 66 height 45
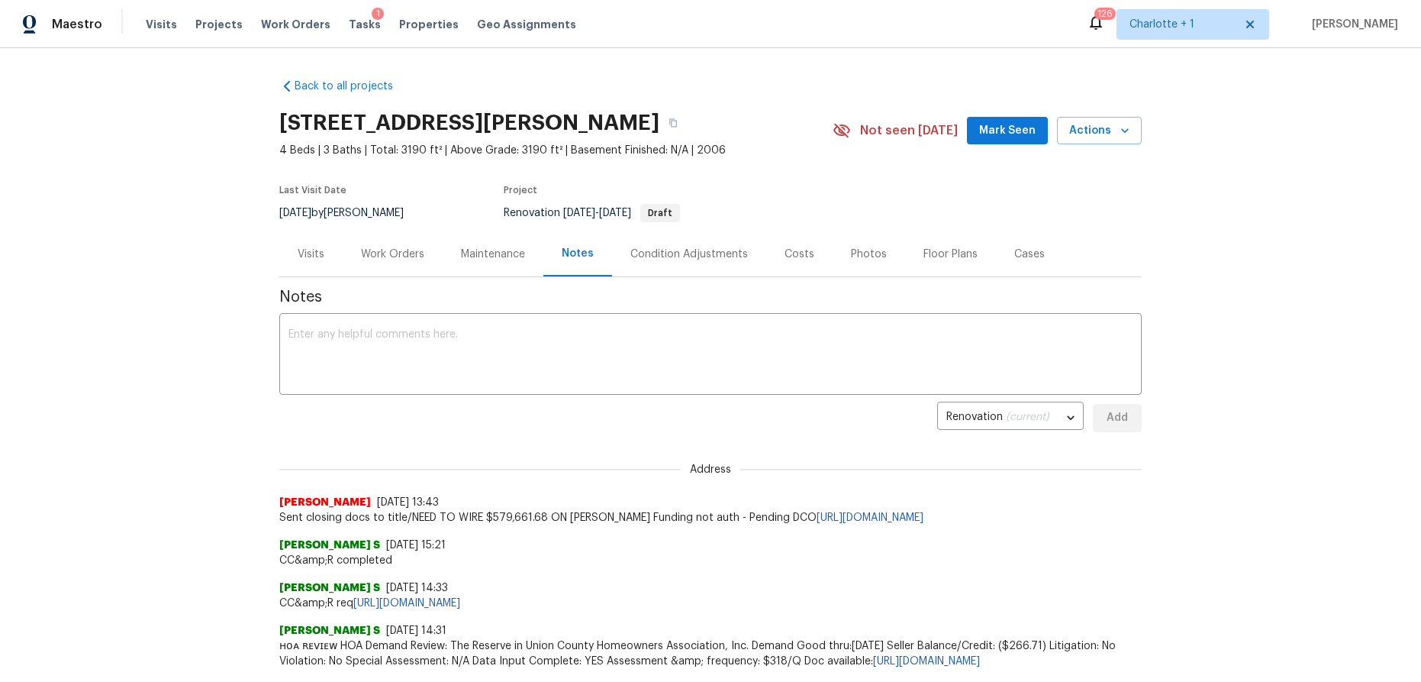
click at [286, 253] on div "Visits" at bounding box center [310, 253] width 63 height 45
